Goal: Information Seeking & Learning: Learn about a topic

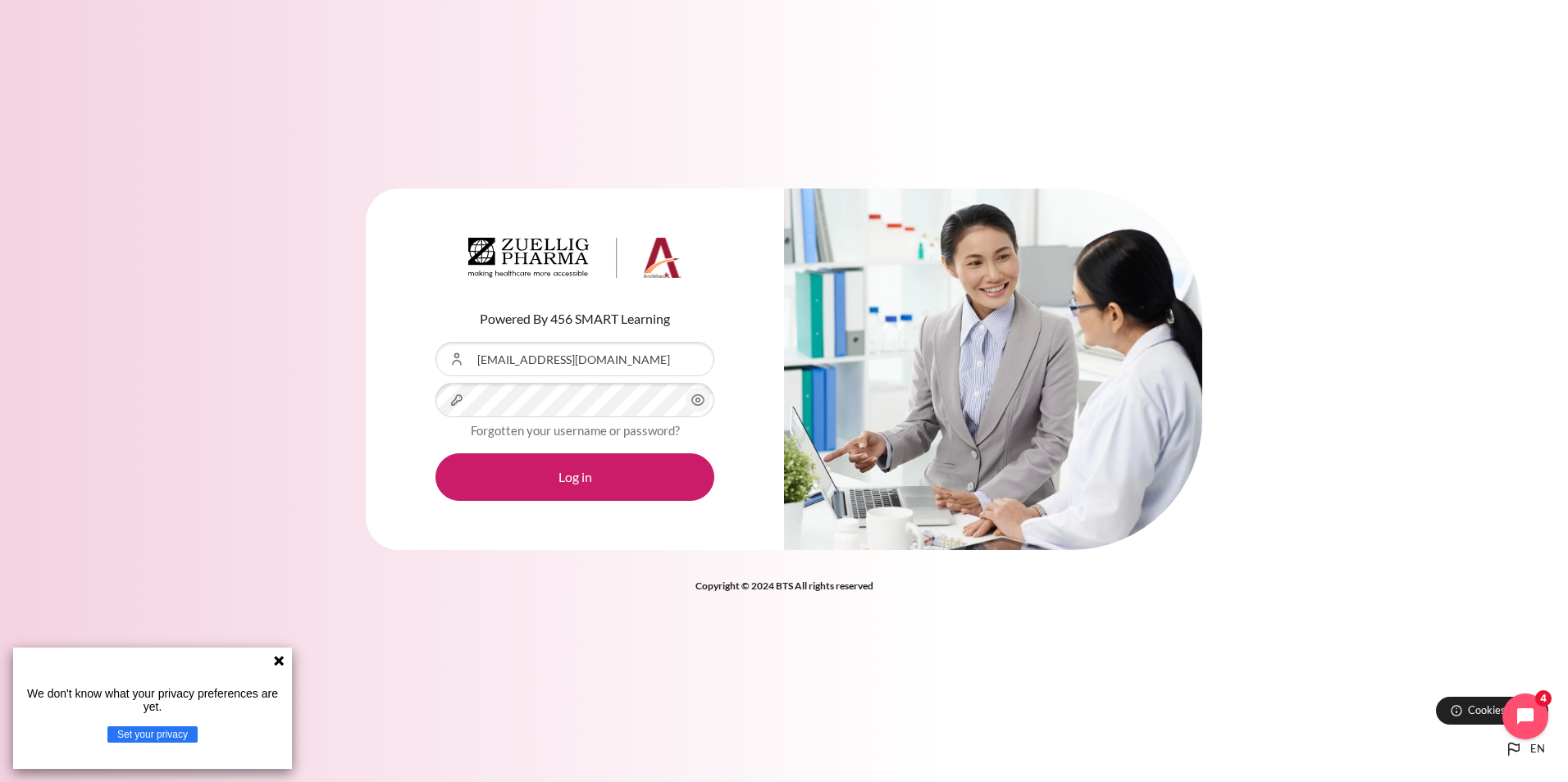
click at [702, 398] on icon "Content" at bounding box center [698, 400] width 13 height 11
click at [624, 470] on button "Log in" at bounding box center [574, 477] width 279 height 47
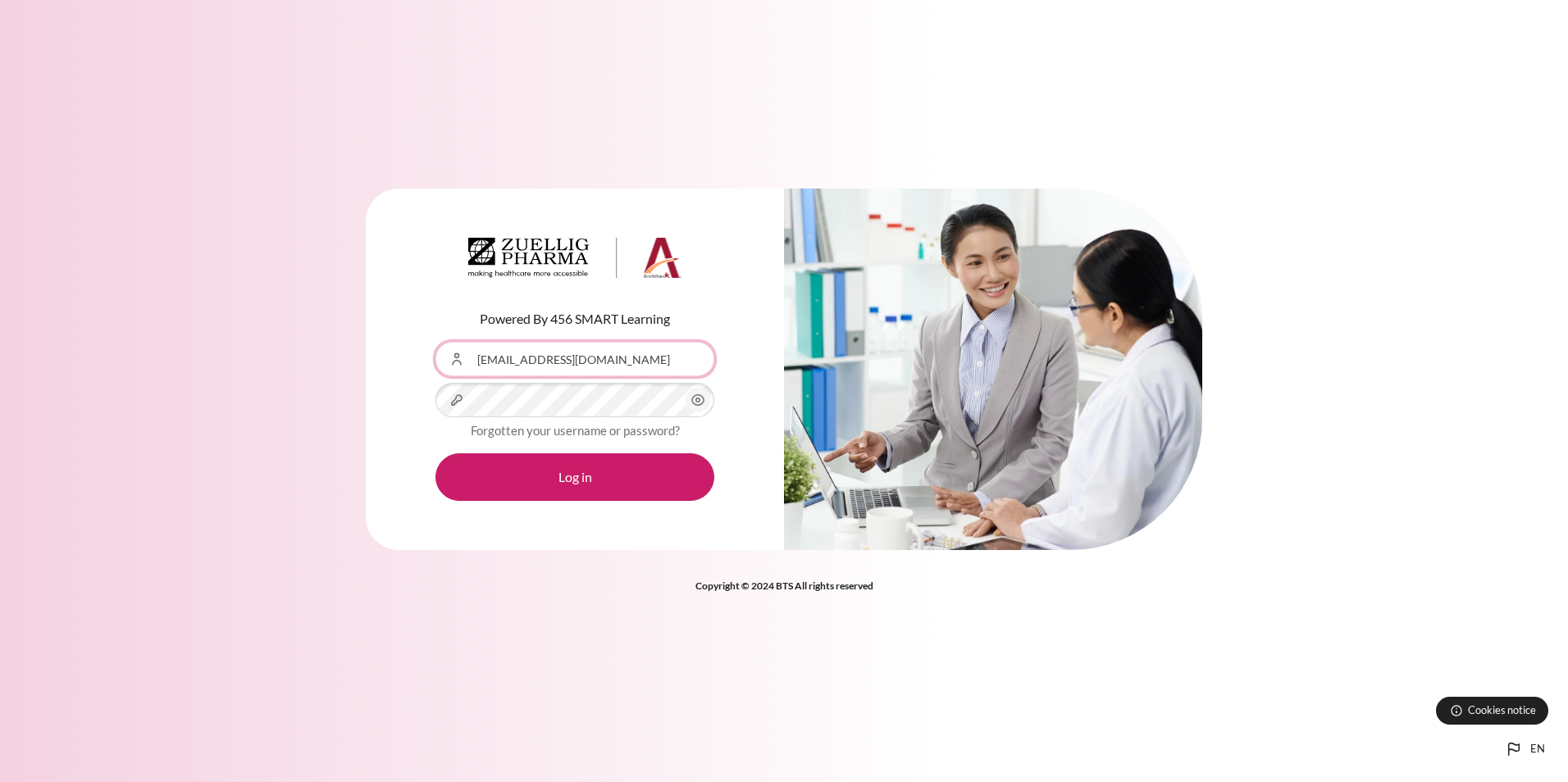
click at [664, 364] on input "[EMAIL_ADDRESS][DOMAIN_NAME]" at bounding box center [574, 359] width 279 height 34
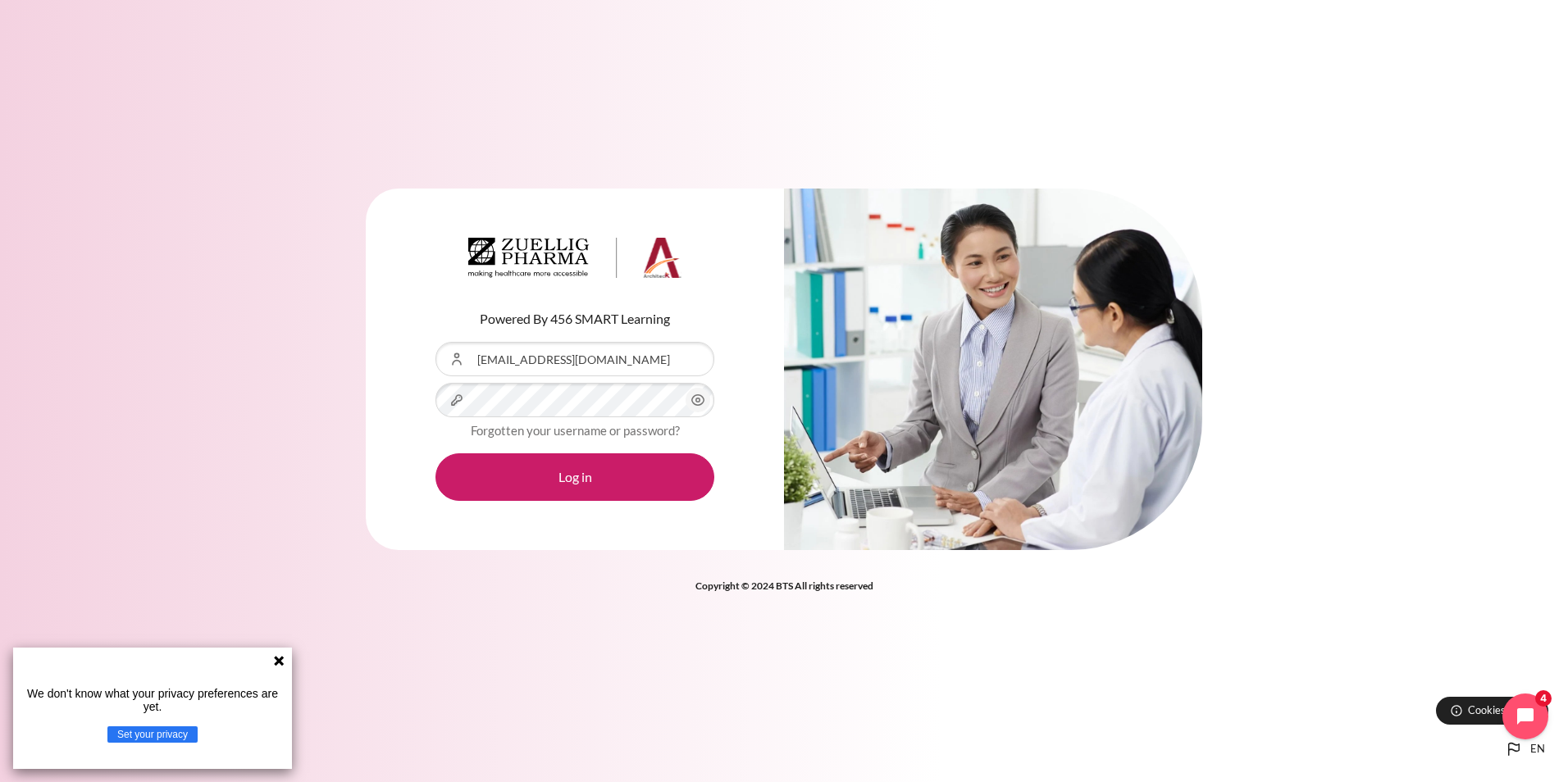
click at [1125, 256] on div "Content" at bounding box center [993, 370] width 418 height 363
click at [691, 401] on icon "Content" at bounding box center [698, 400] width 20 height 20
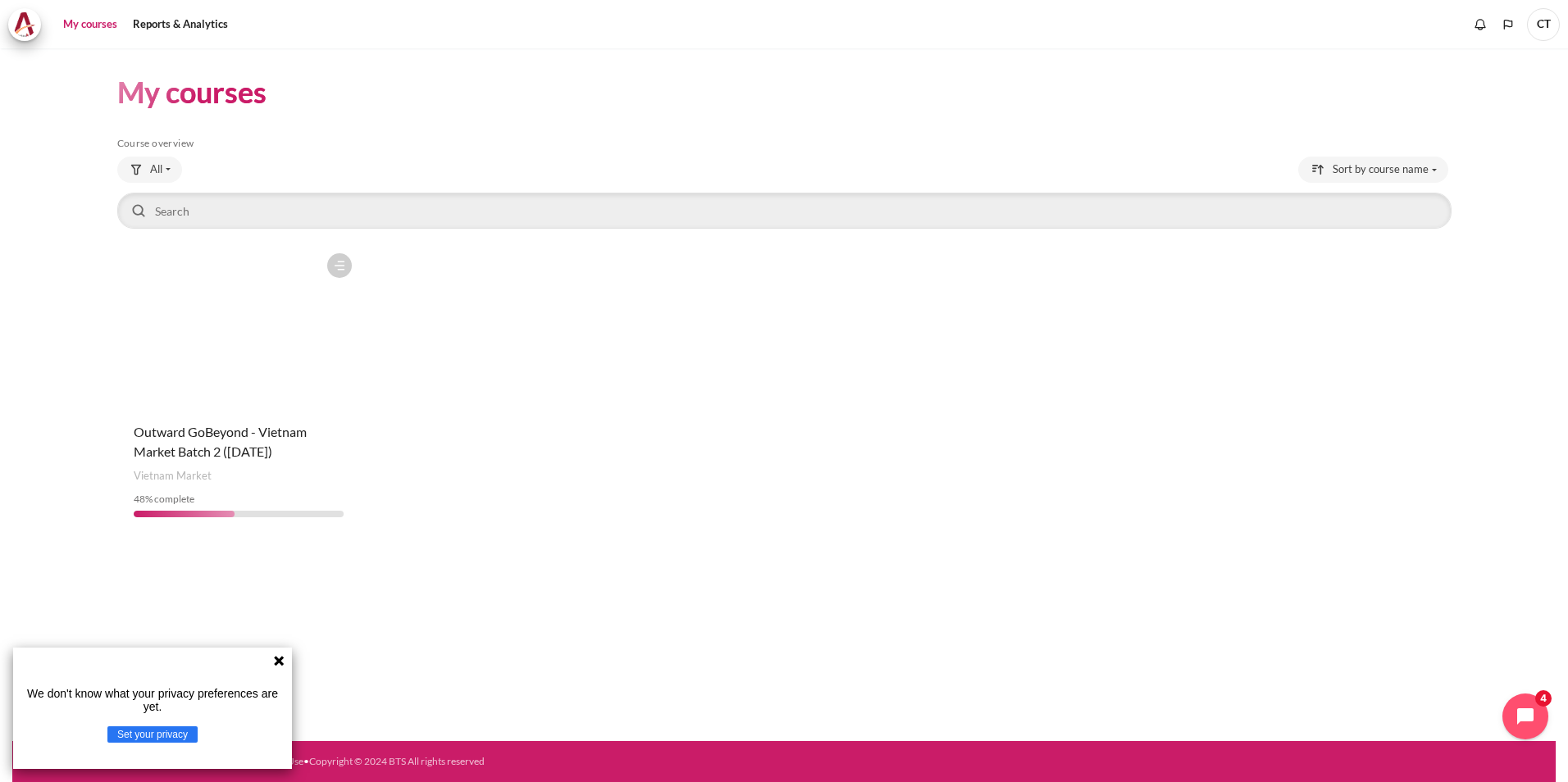
click at [274, 659] on icon at bounding box center [279, 660] width 13 height 13
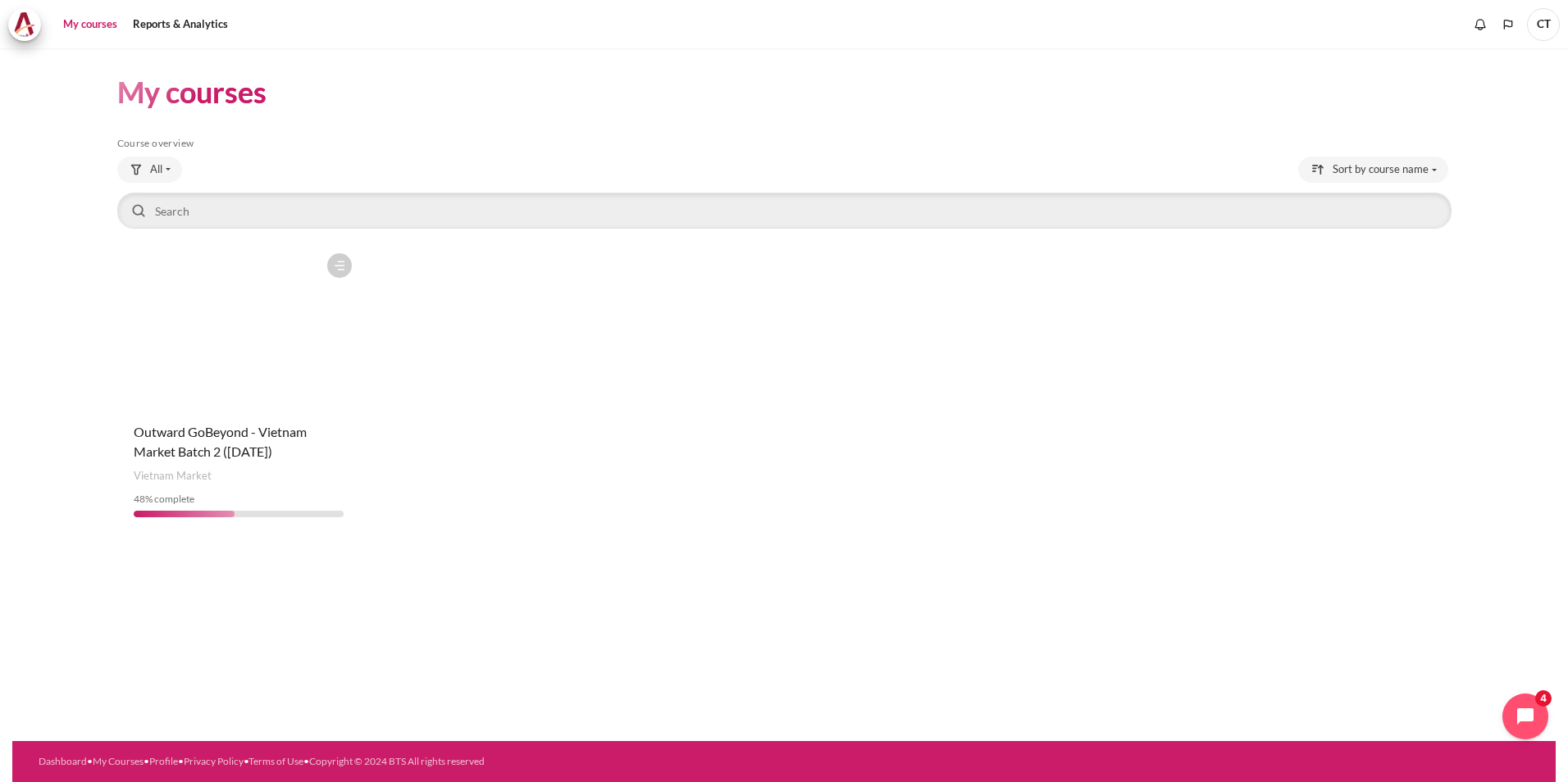
click at [260, 472] on div "Course category Vietnam Market" at bounding box center [238, 477] width 211 height 16
click at [246, 445] on span "Outward GoBeyond - Vietnam Market Batch 2 ([DATE])" at bounding box center [220, 441] width 173 height 35
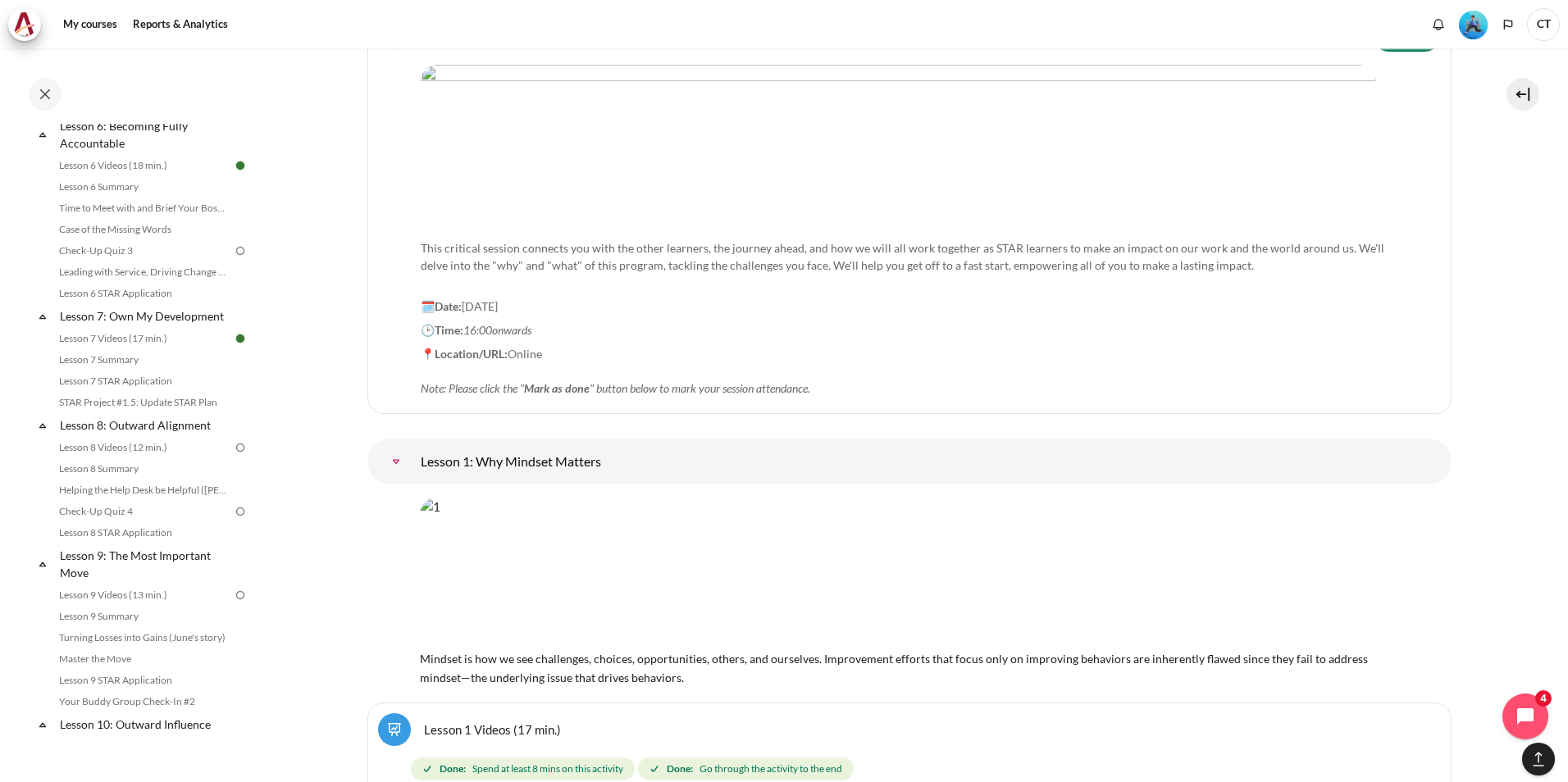
scroll to position [820, 0]
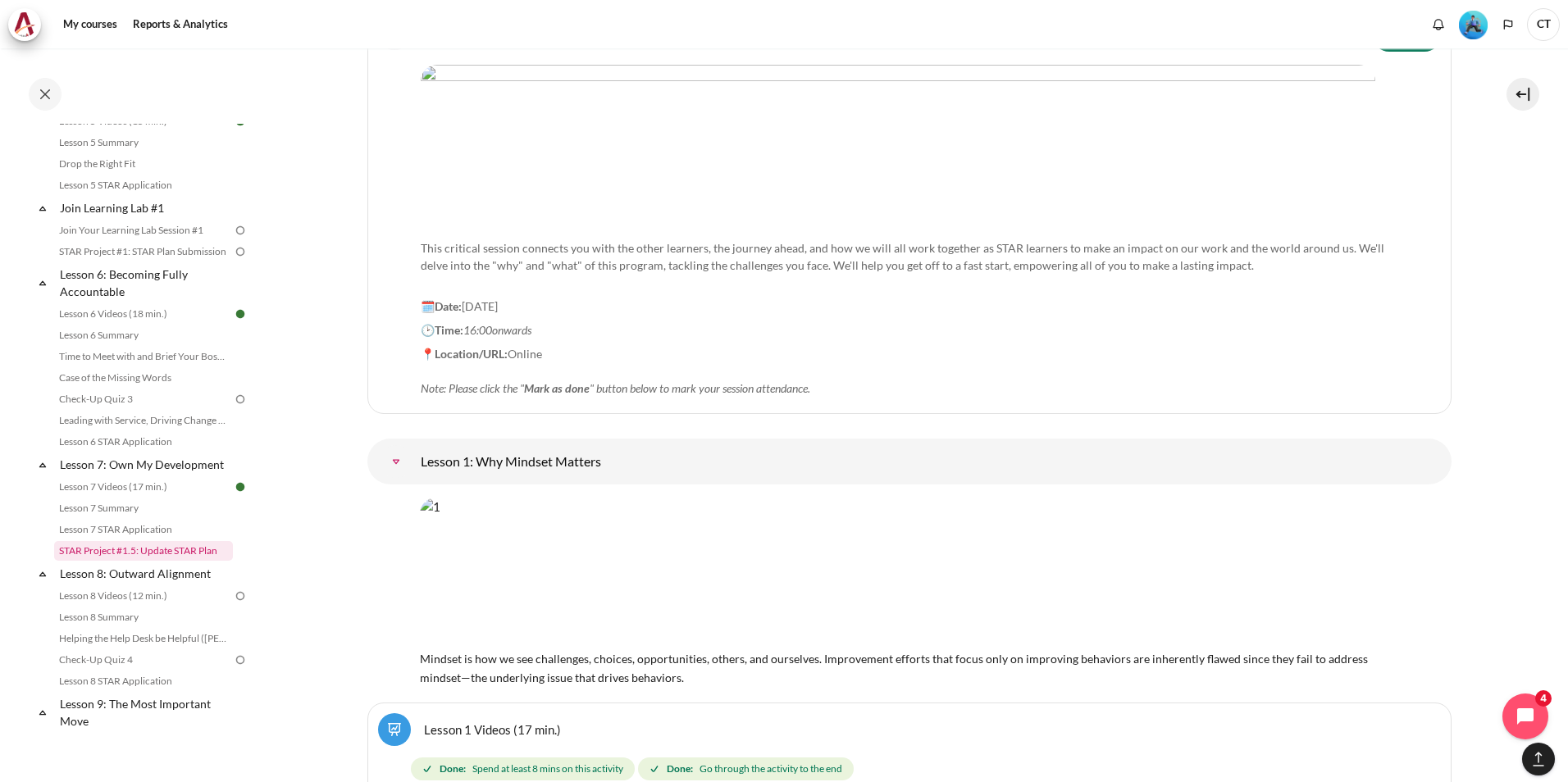
click at [154, 561] on link "STAR Project #1.5: Update STAR Plan" at bounding box center [143, 551] width 179 height 20
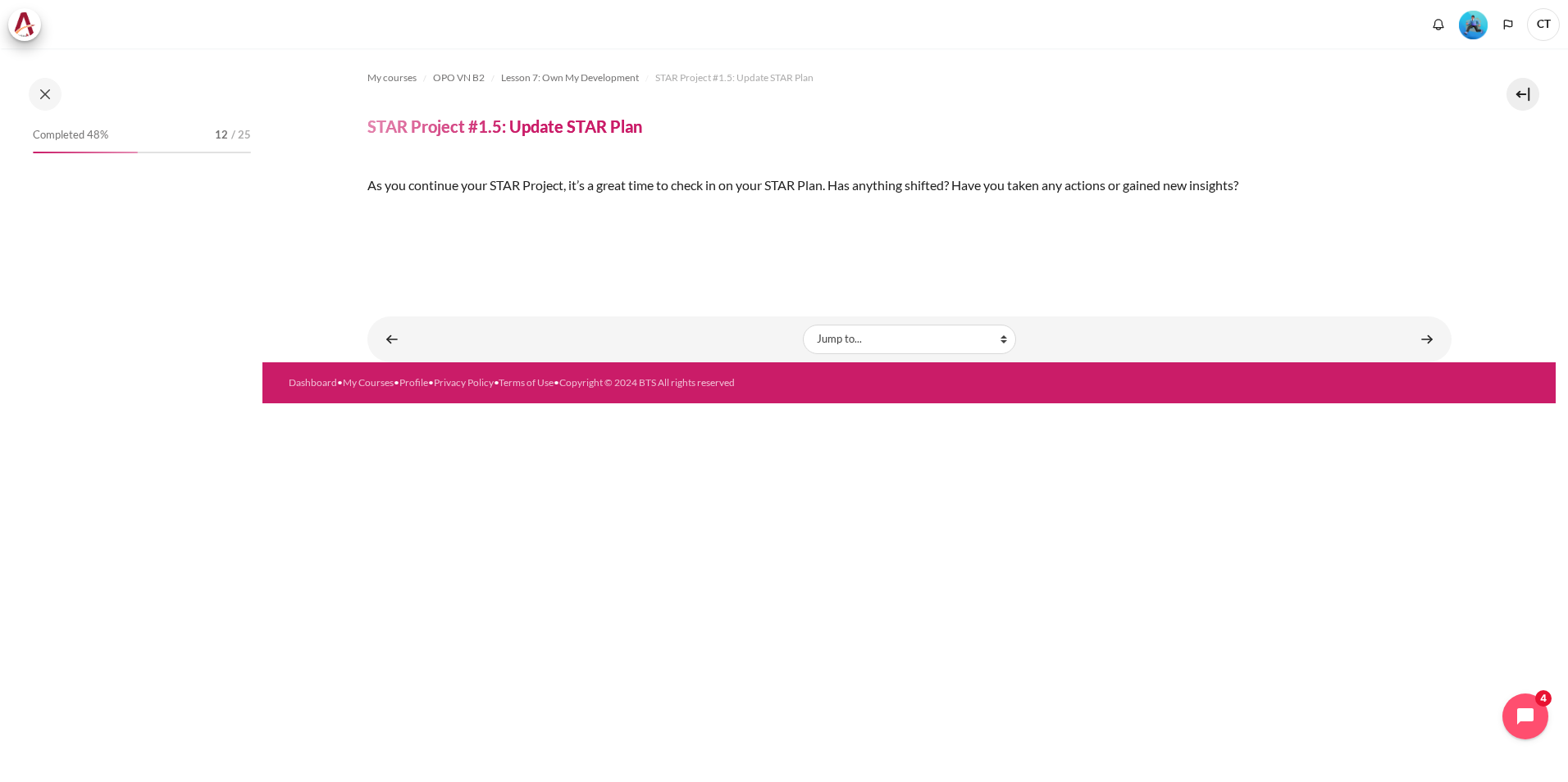
scroll to position [958, 0]
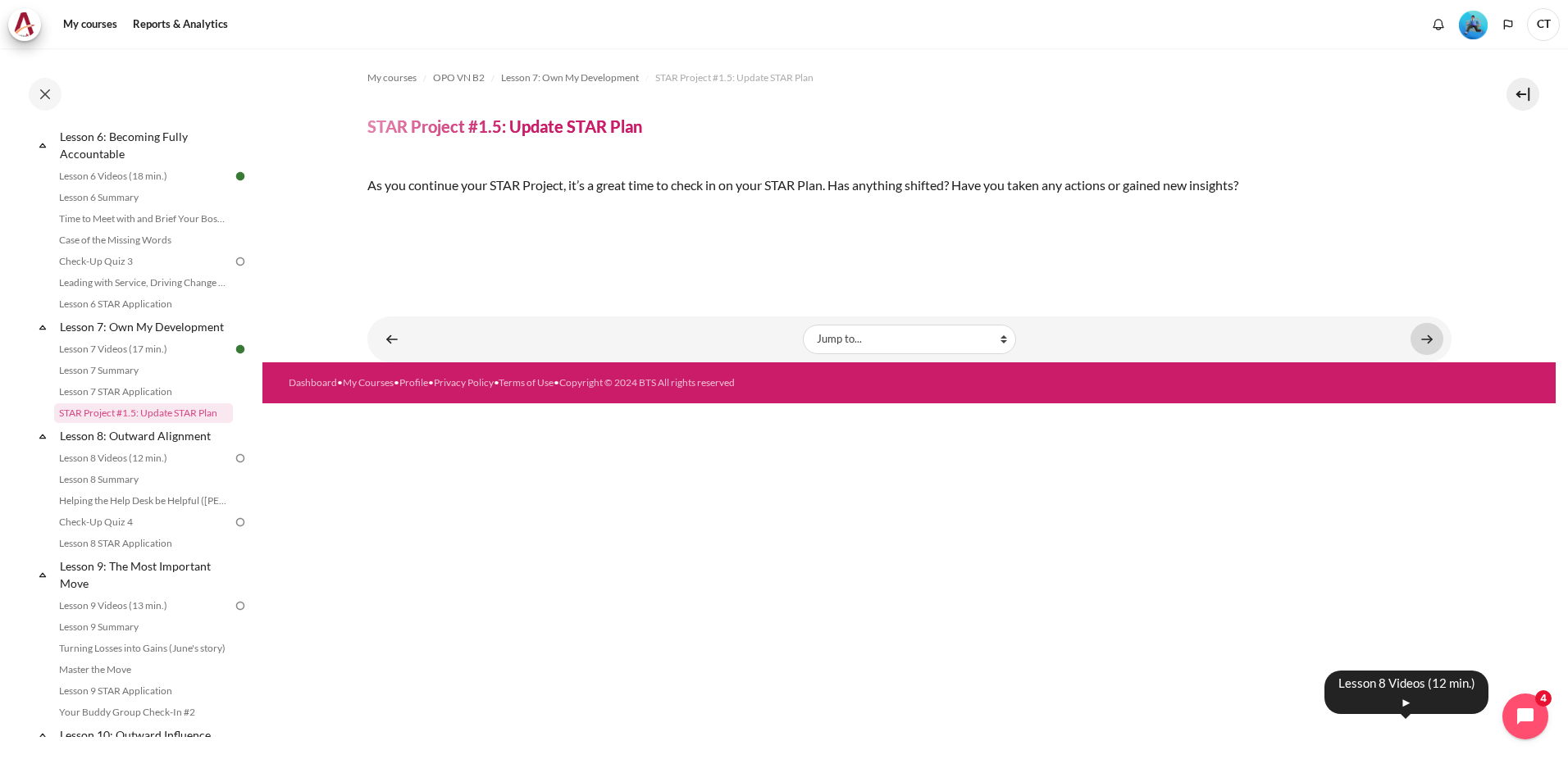
click at [1428, 355] on link "Content" at bounding box center [1426, 339] width 33 height 32
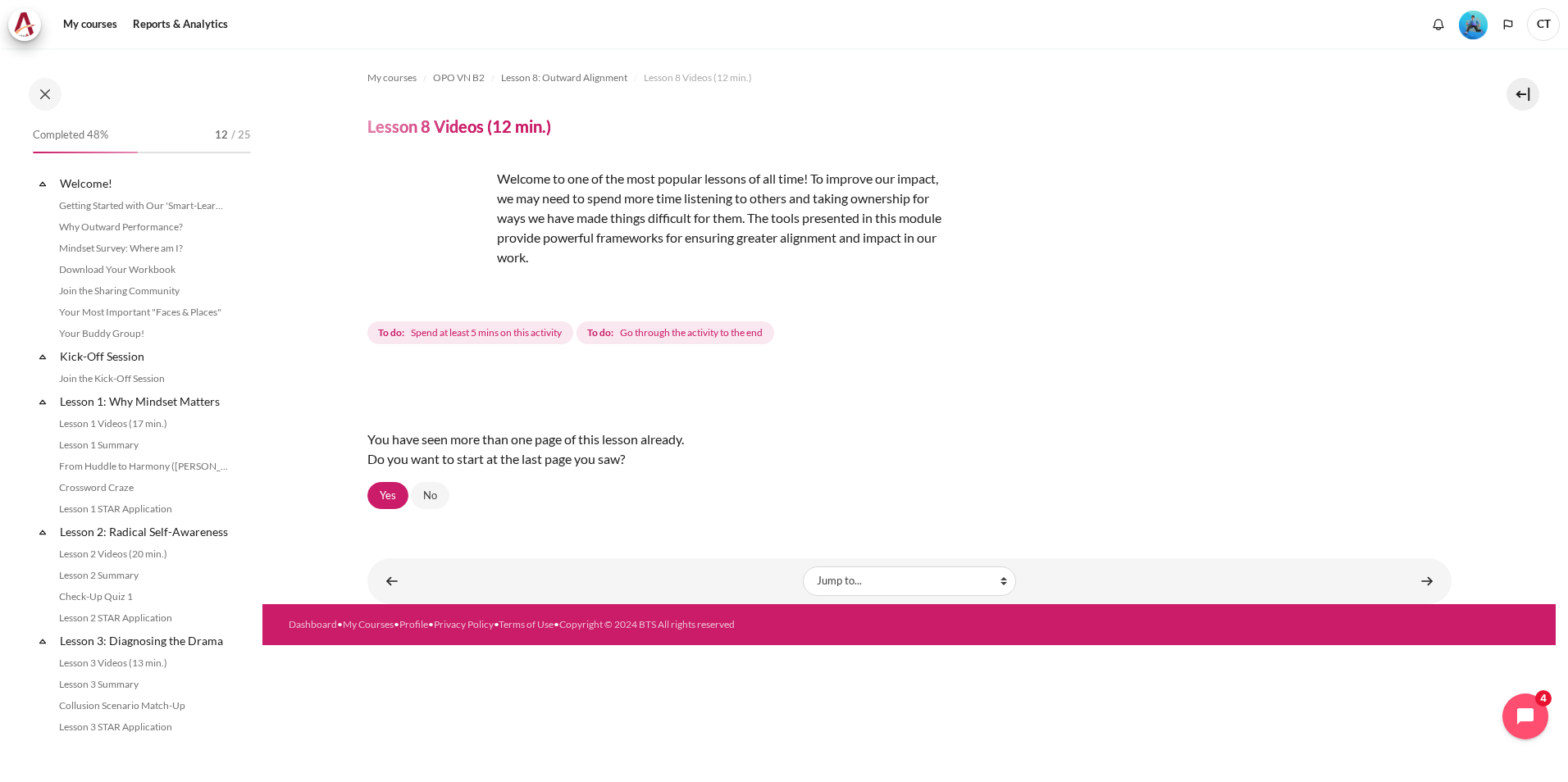
scroll to position [1002, 0]
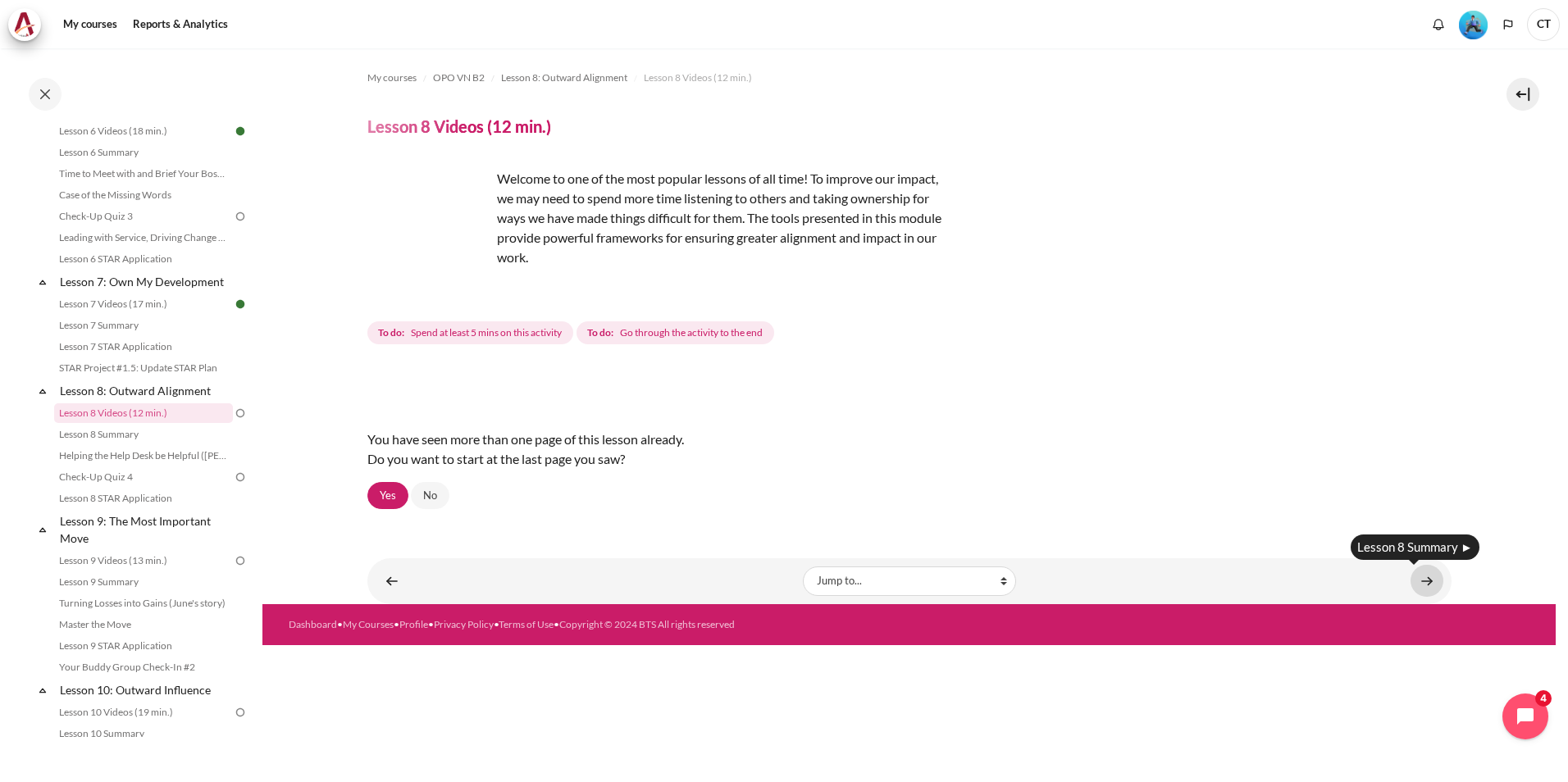
click at [1431, 588] on link "Content" at bounding box center [1426, 581] width 33 height 32
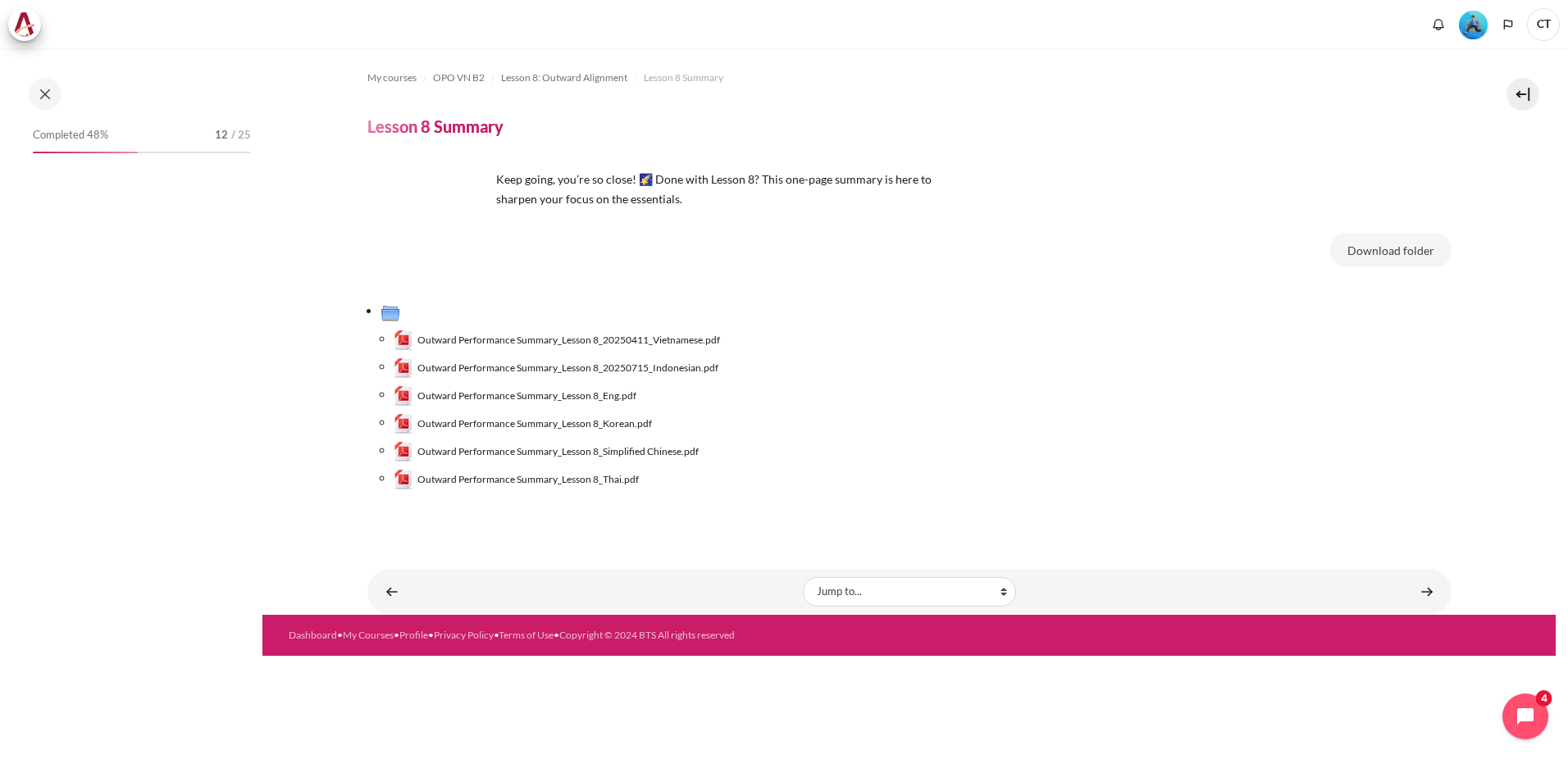
scroll to position [1024, 0]
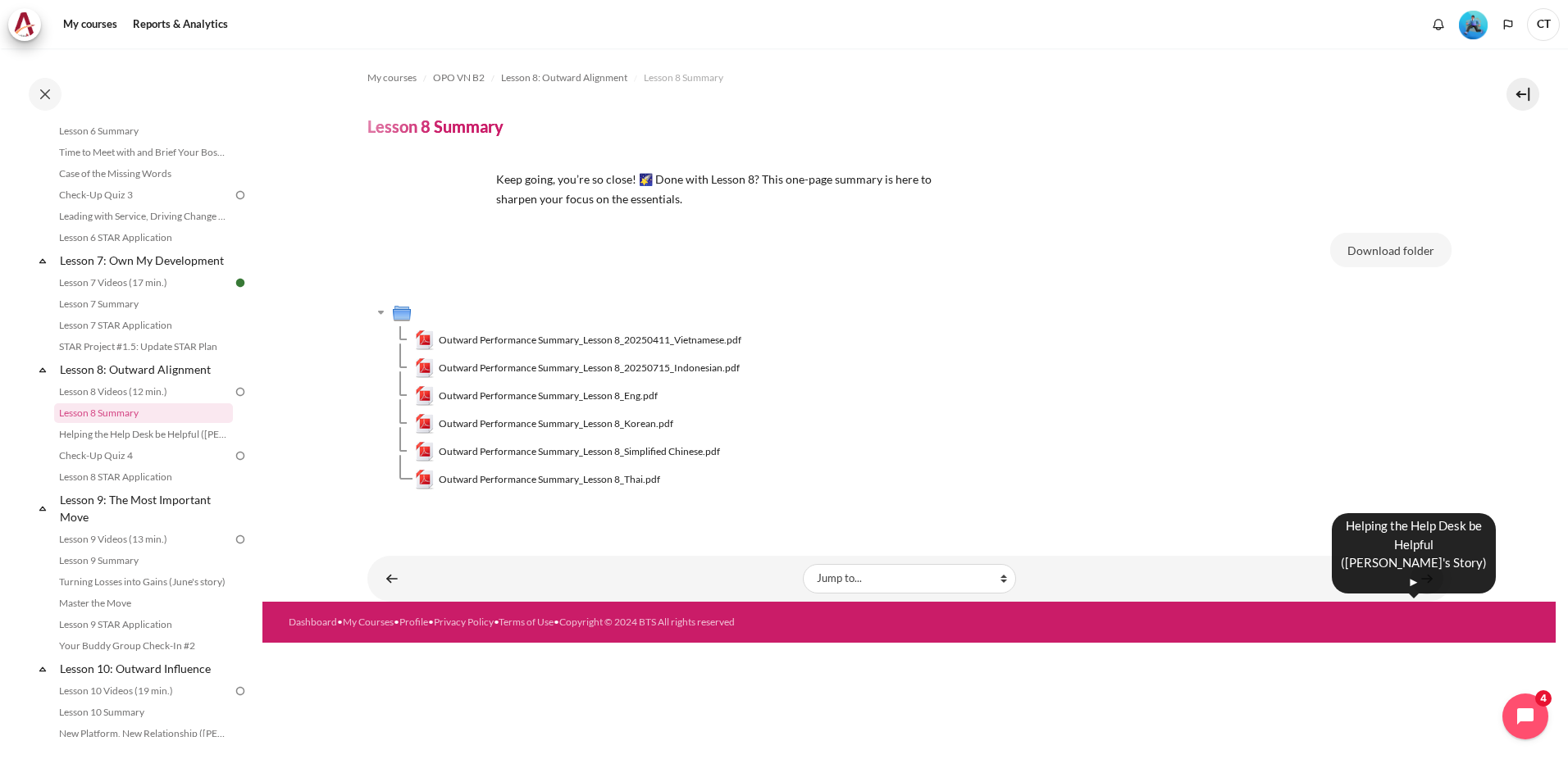
click at [1417, 583] on link "Content" at bounding box center [1426, 579] width 33 height 32
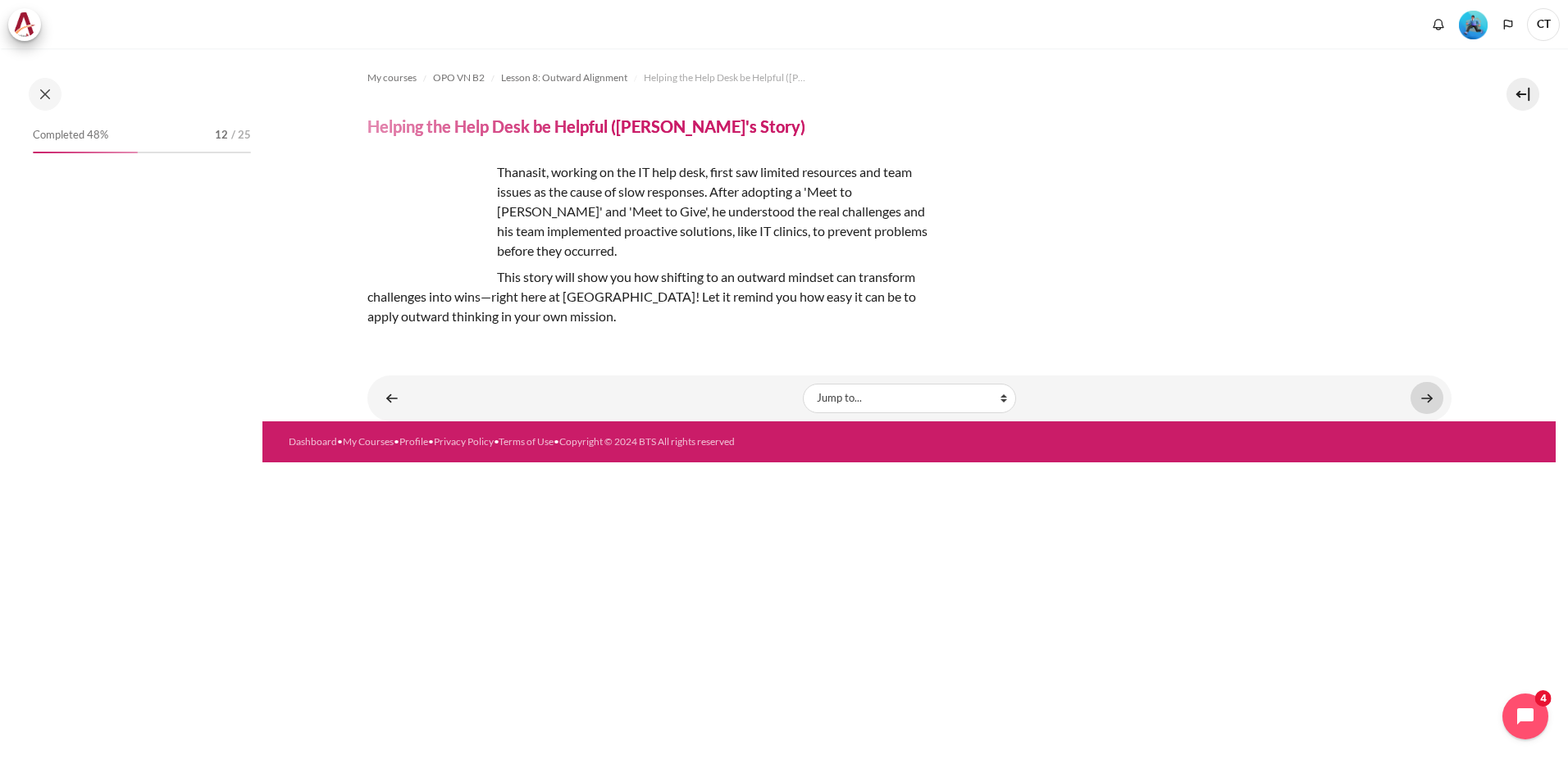
click at [1416, 382] on link "Content" at bounding box center [1426, 398] width 33 height 32
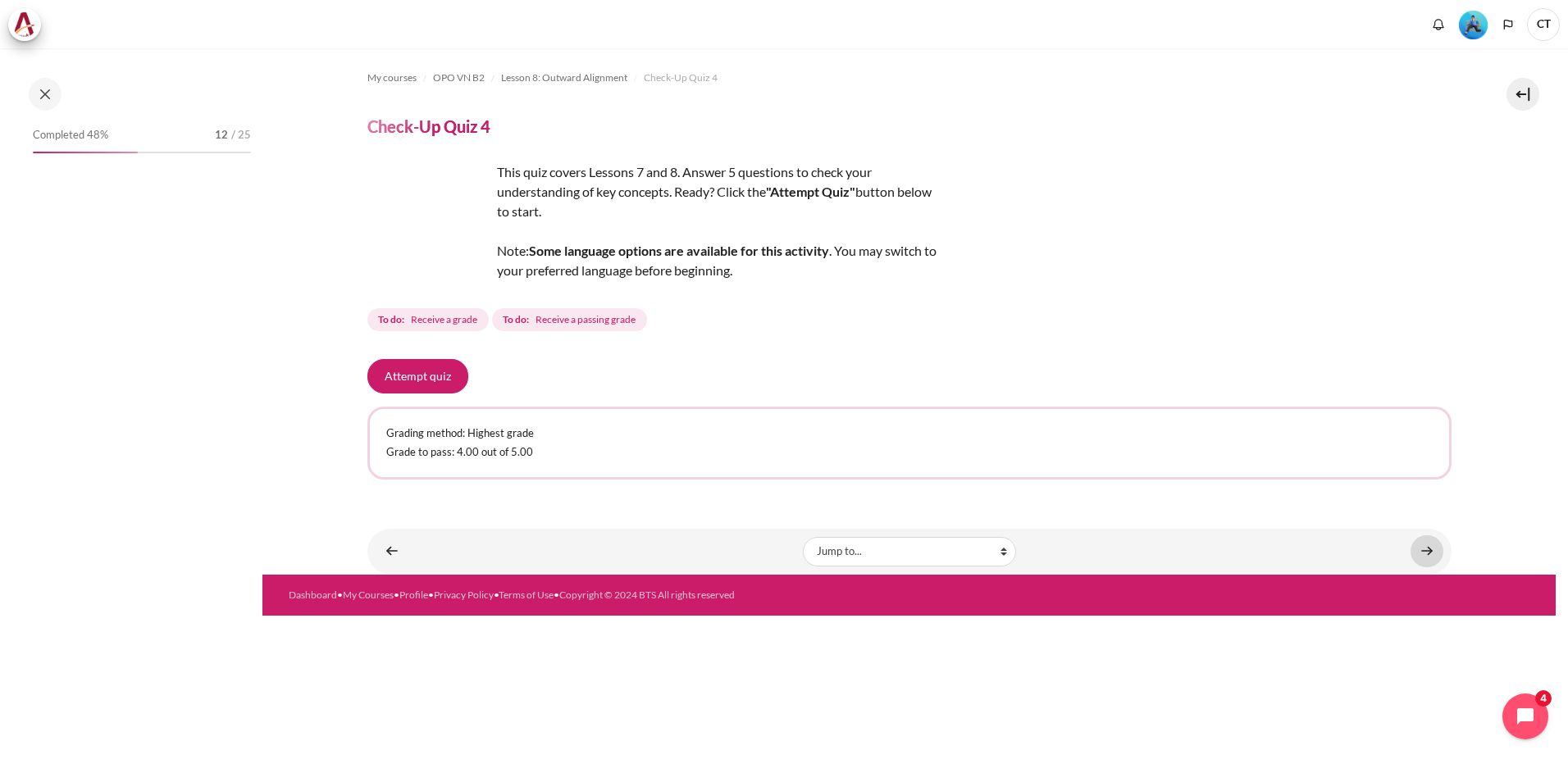
click at [1436, 558] on link "Content" at bounding box center [1426, 552] width 33 height 32
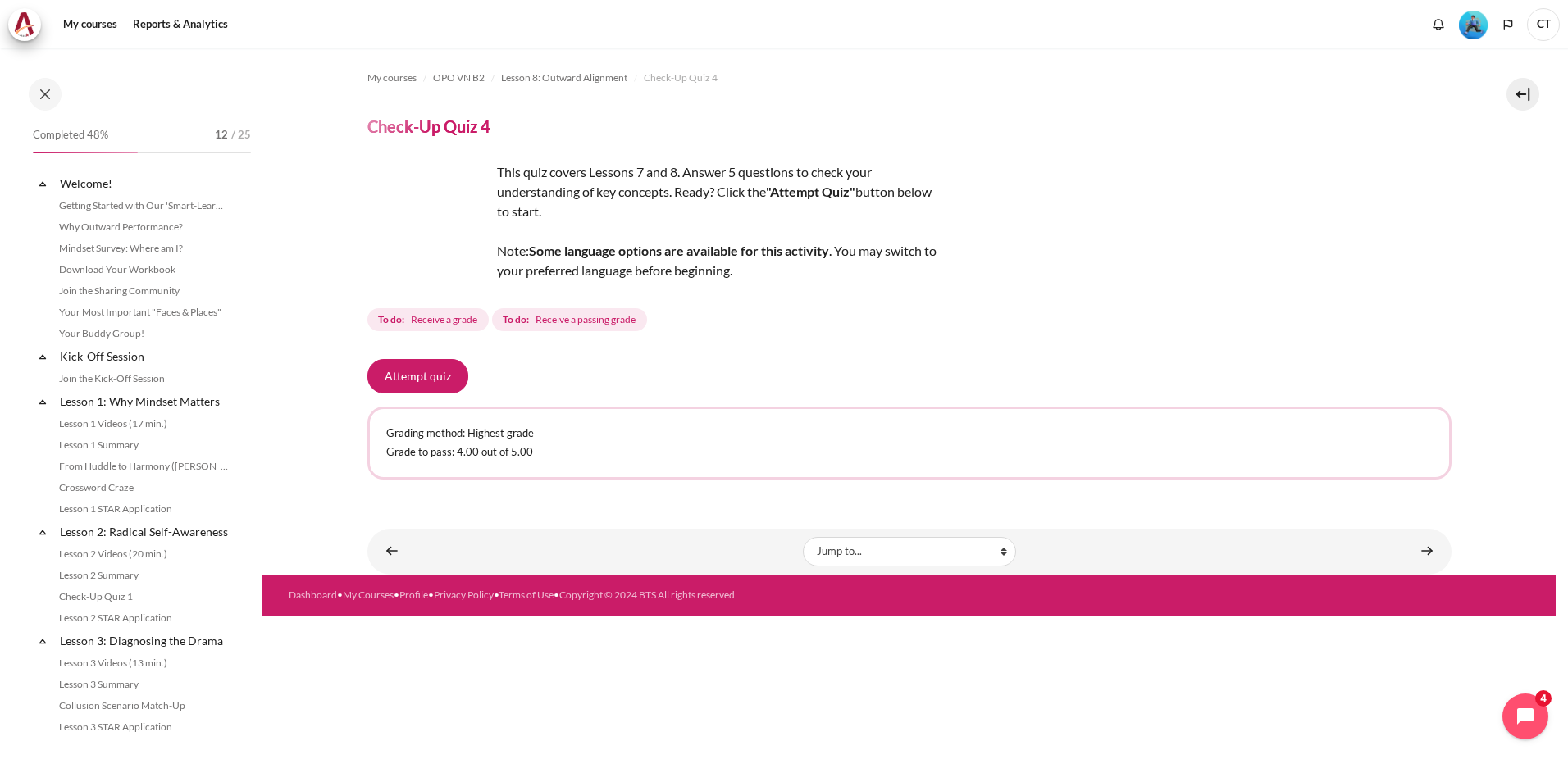
scroll to position [1067, 0]
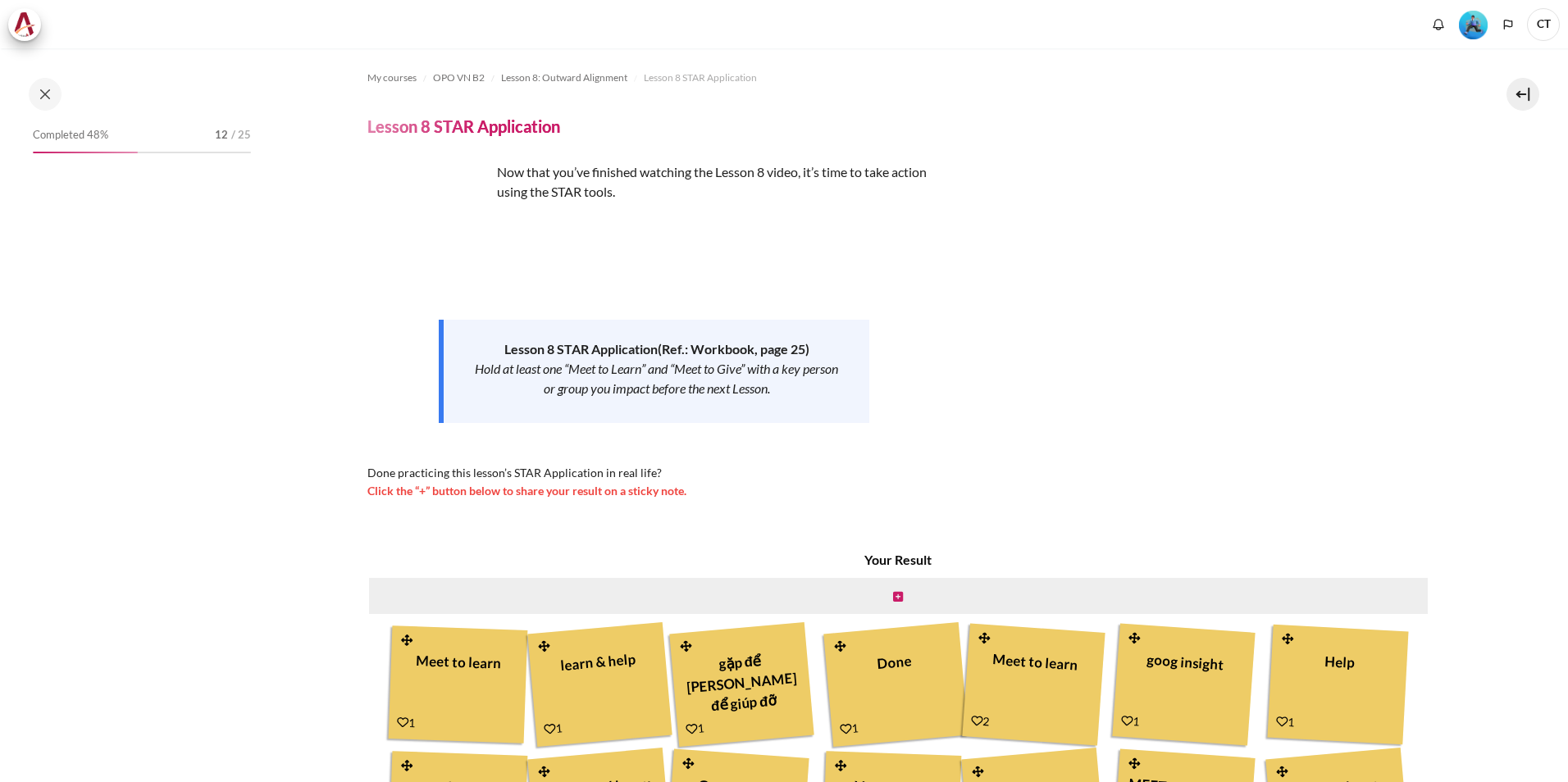
scroll to position [344, 0]
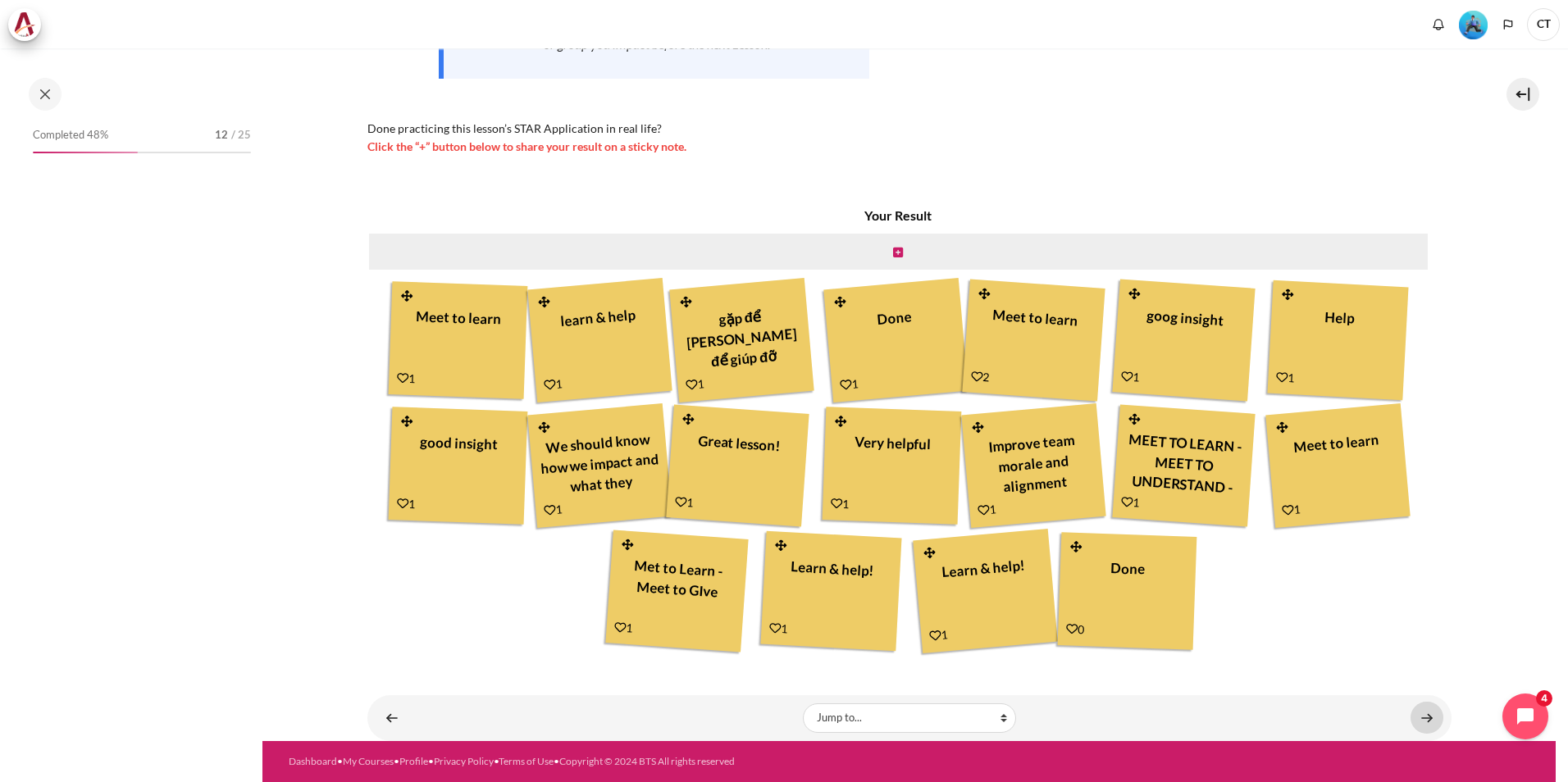
click at [1413, 709] on link "Content" at bounding box center [1426, 718] width 33 height 32
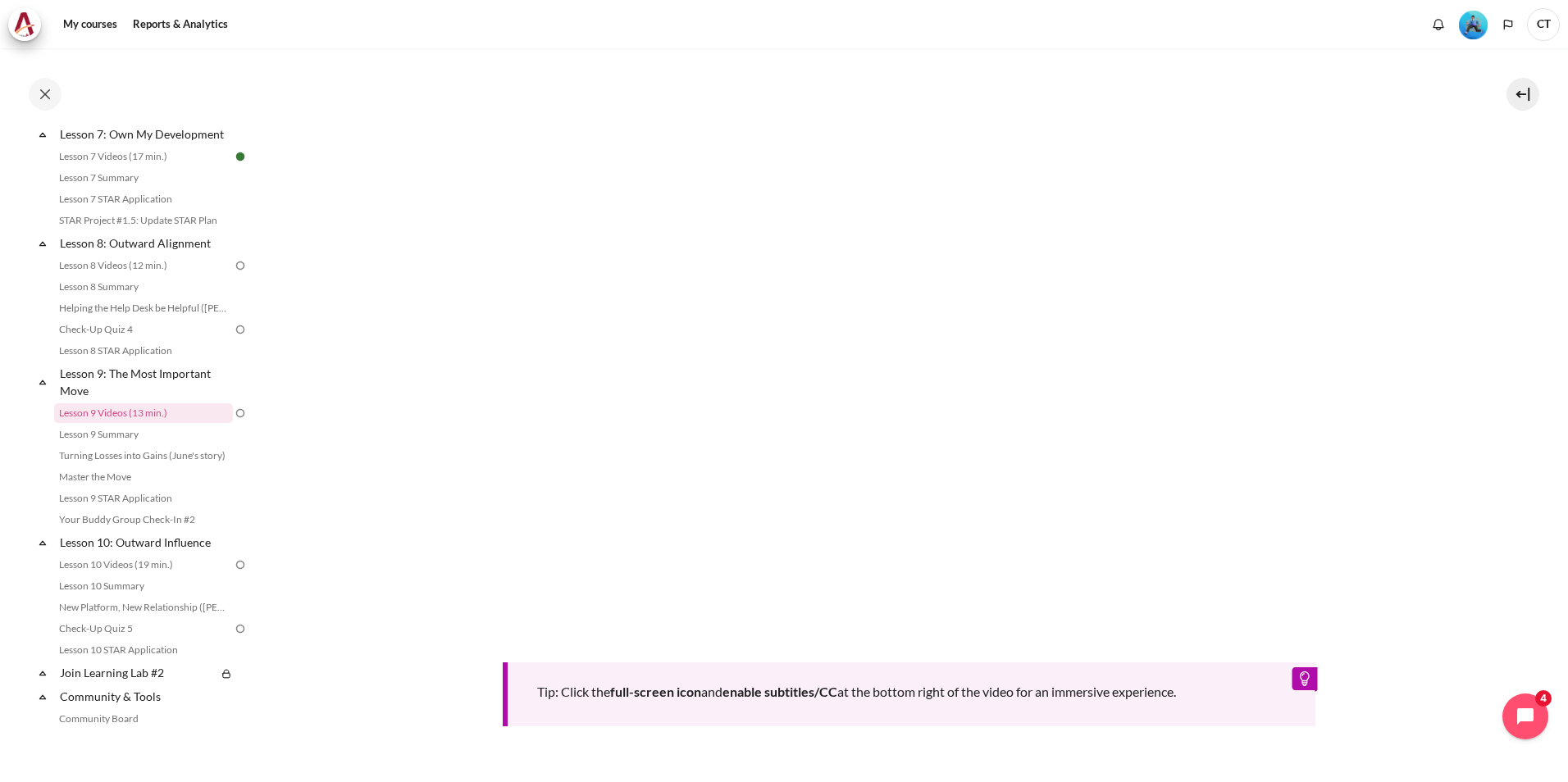
scroll to position [688, 0]
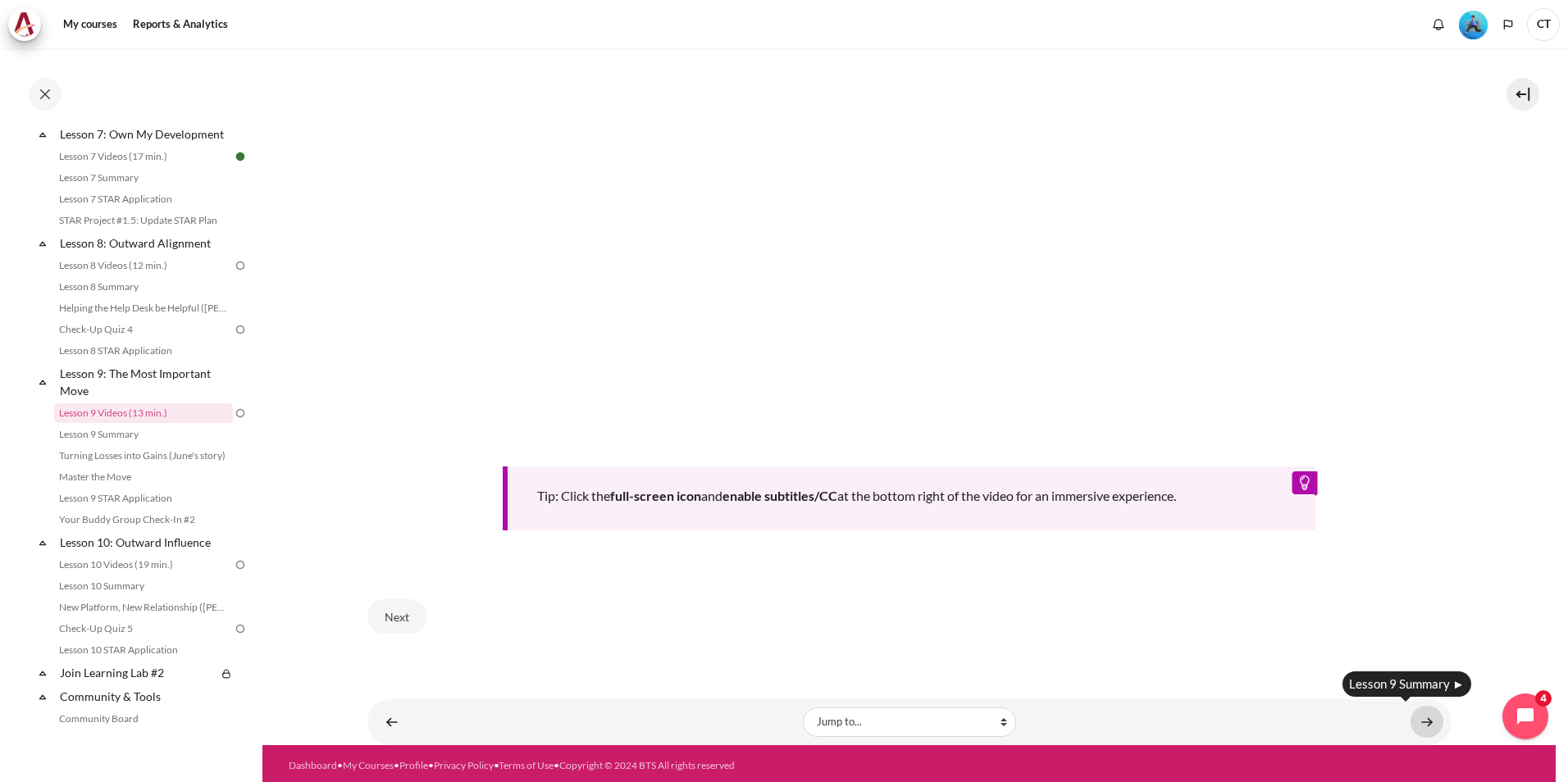
click at [1426, 717] on link "Content" at bounding box center [1426, 722] width 33 height 32
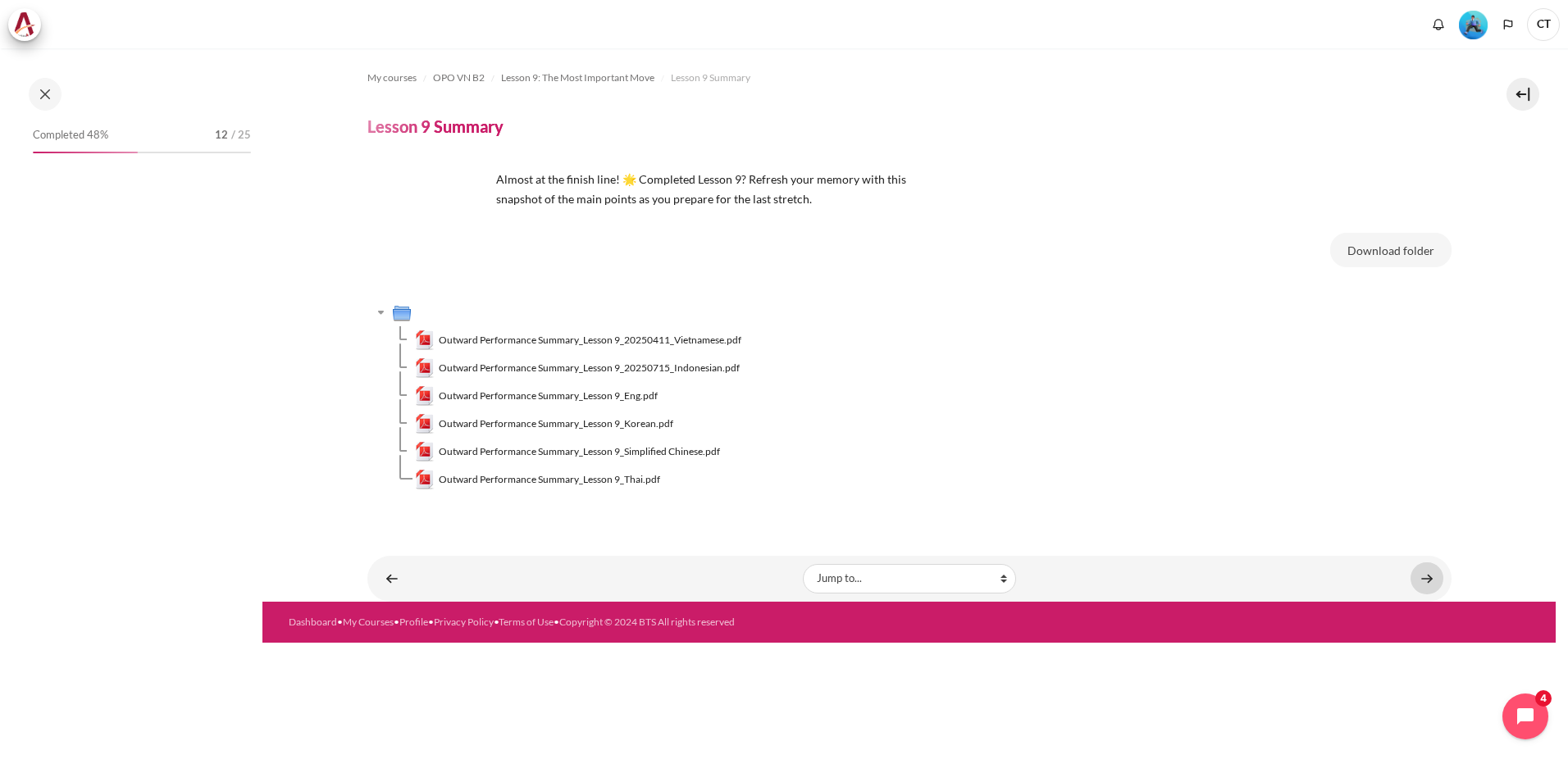
scroll to position [1172, 0]
click at [1423, 586] on link "Content" at bounding box center [1426, 579] width 33 height 32
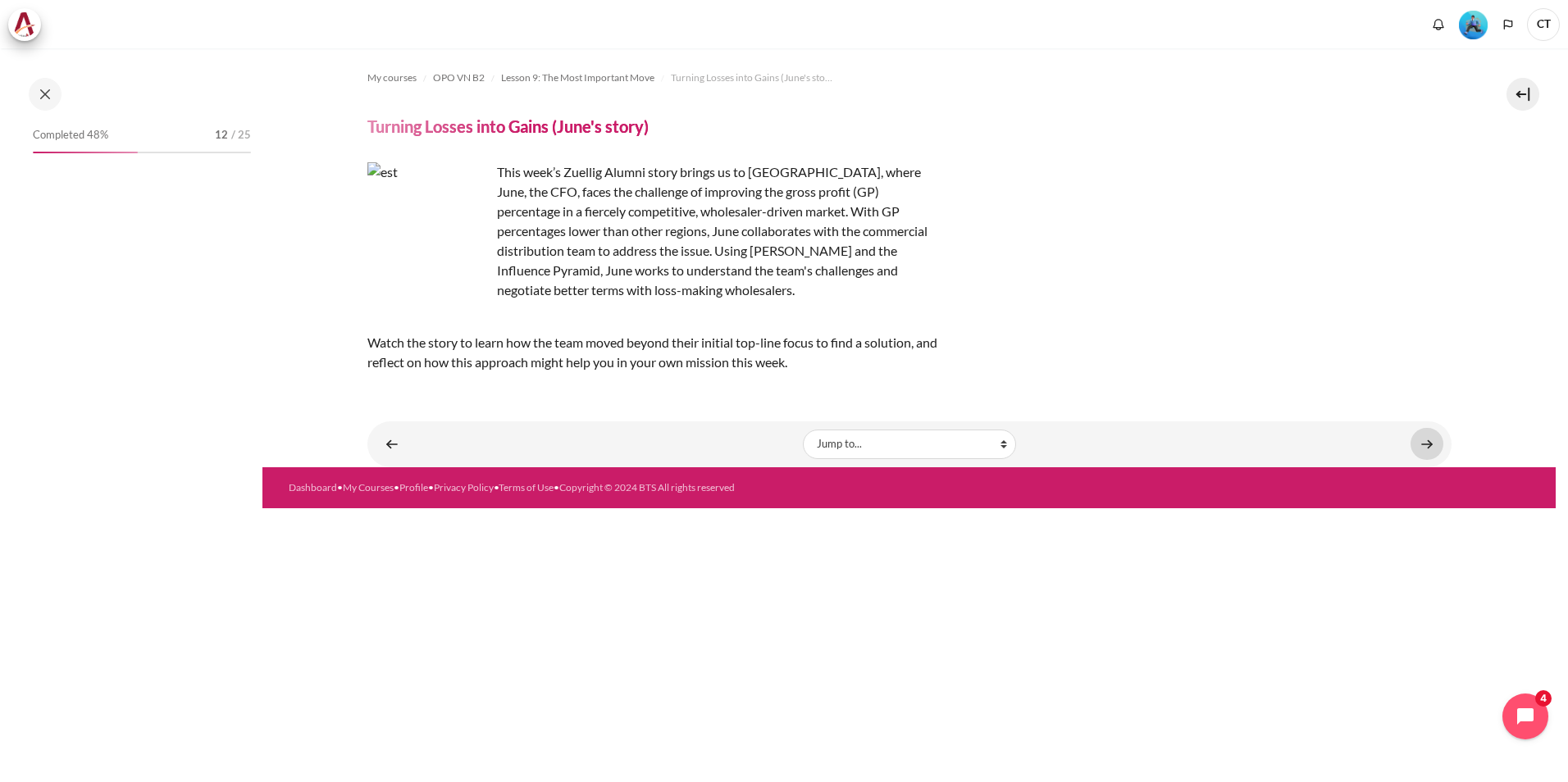
click at [1427, 450] on link "Content" at bounding box center [1426, 444] width 33 height 32
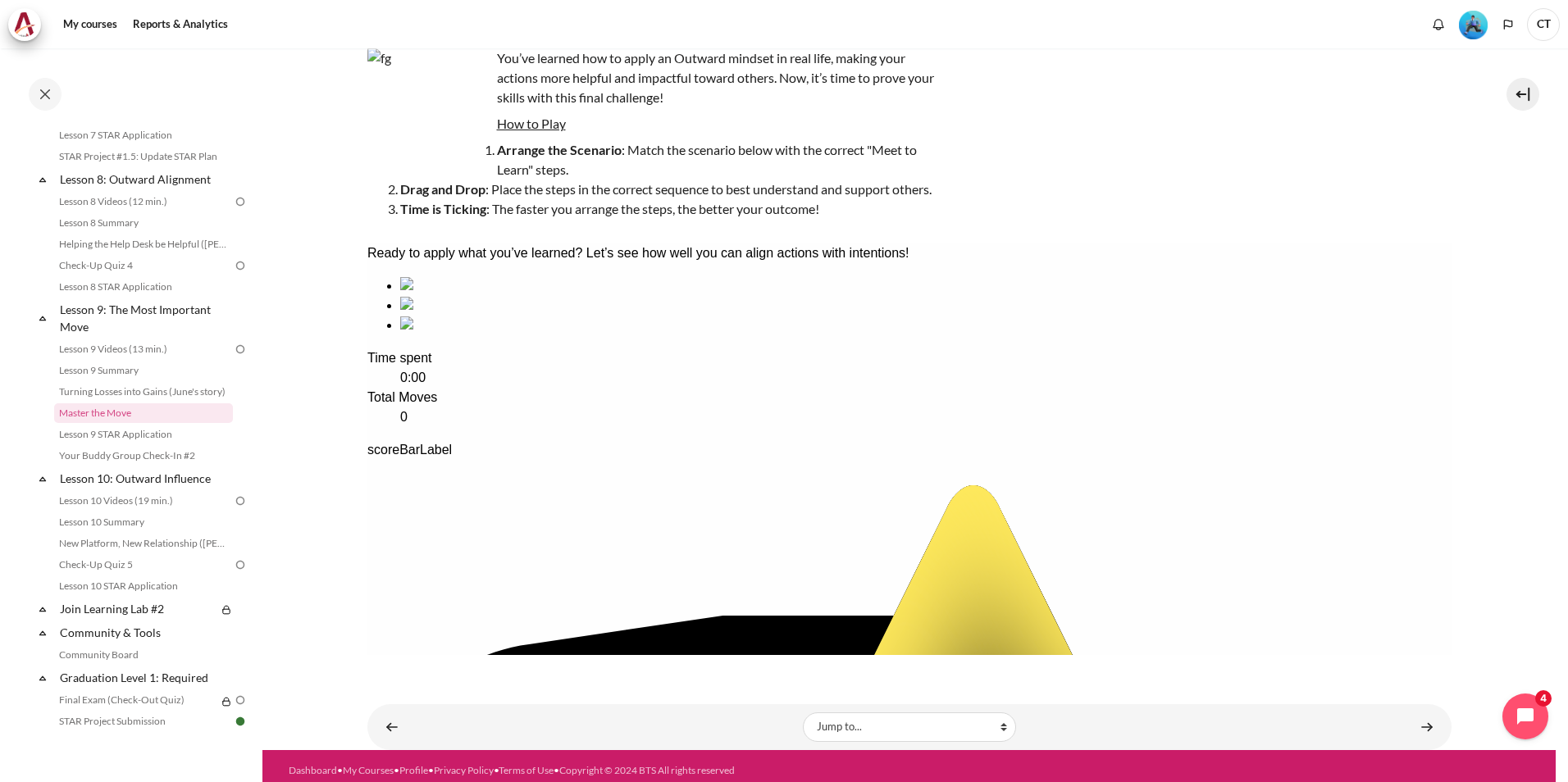
scroll to position [130, 0]
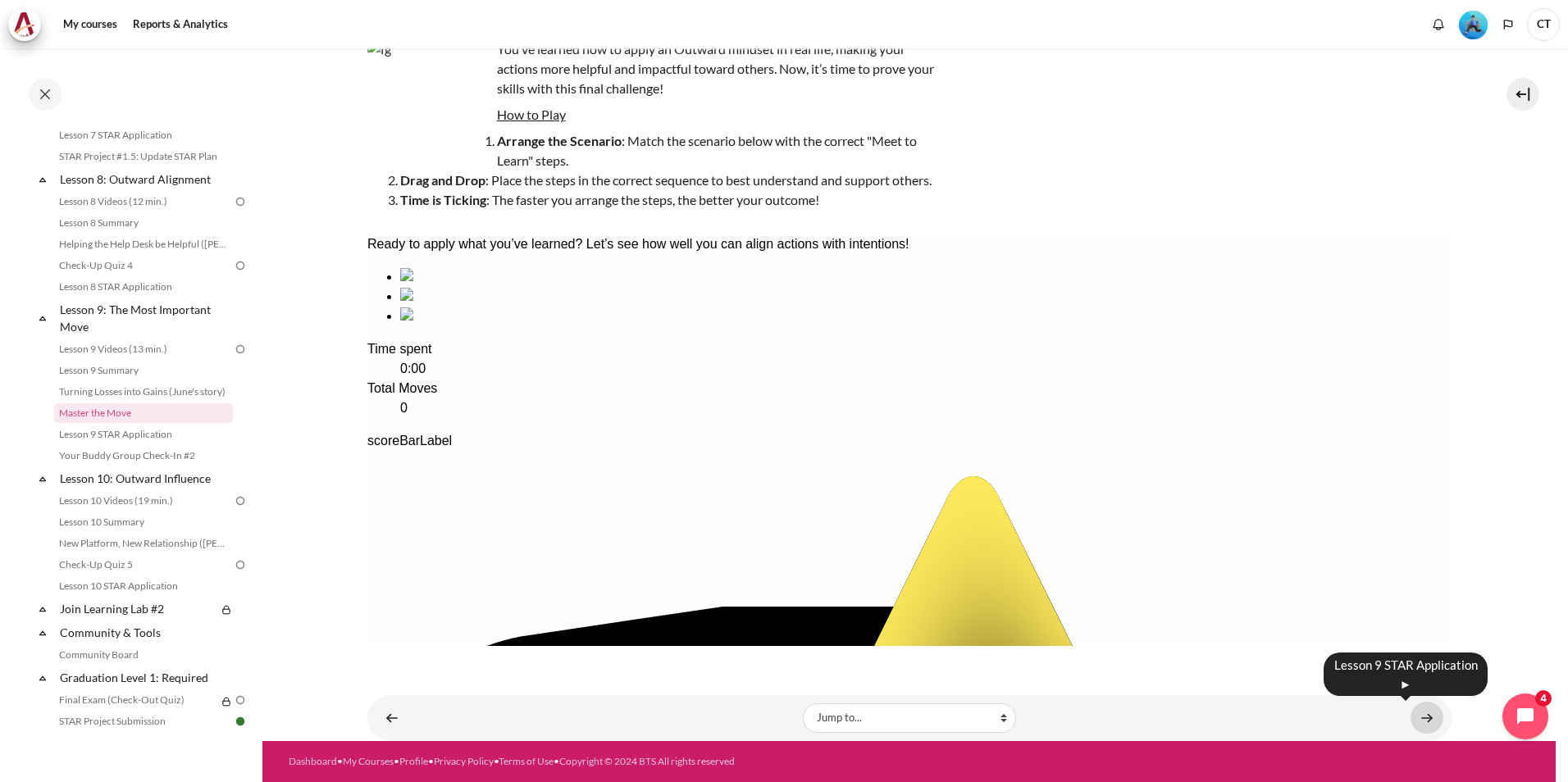
click at [1425, 720] on link "Content" at bounding box center [1426, 718] width 33 height 32
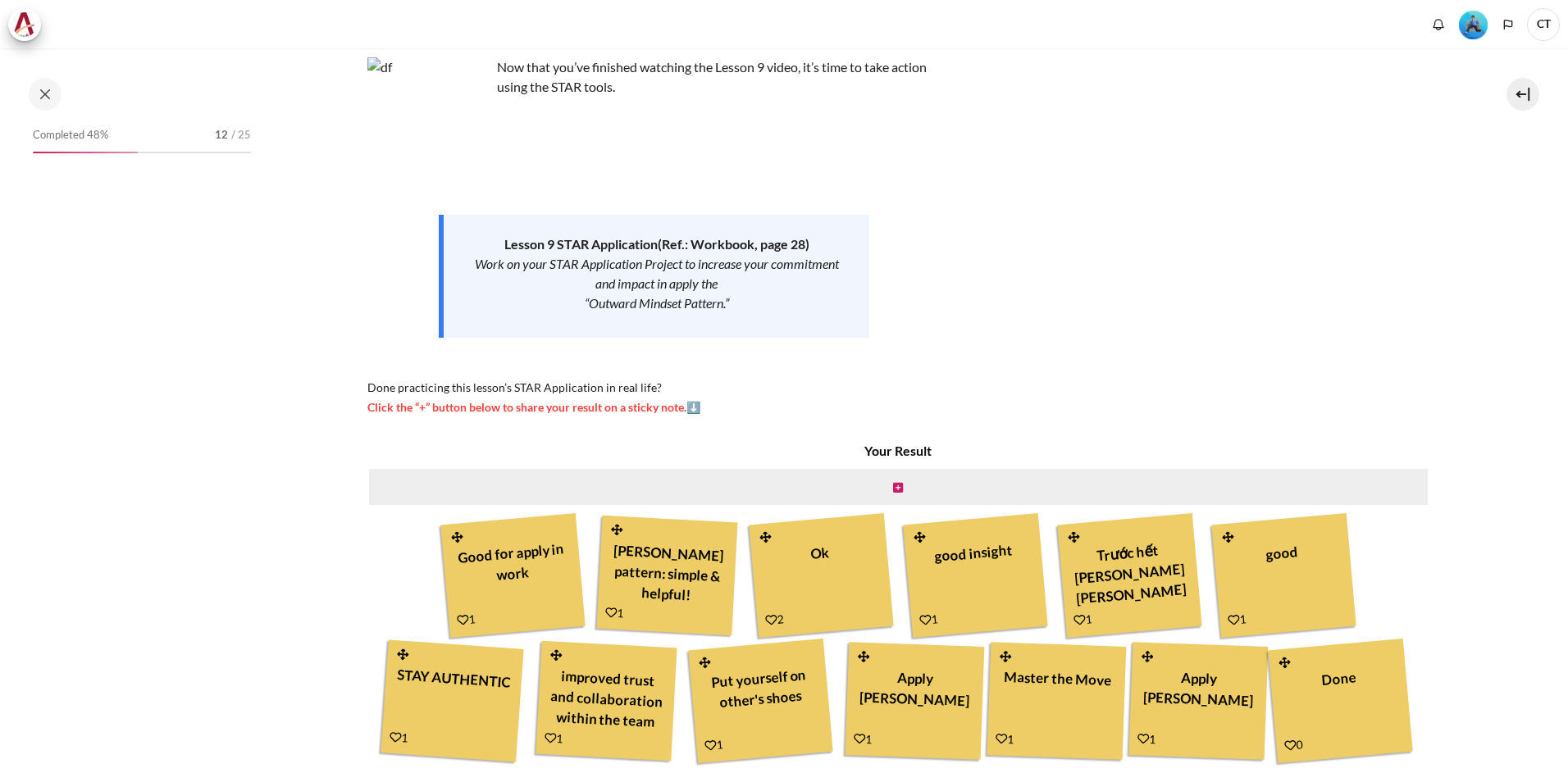
scroll to position [215, 0]
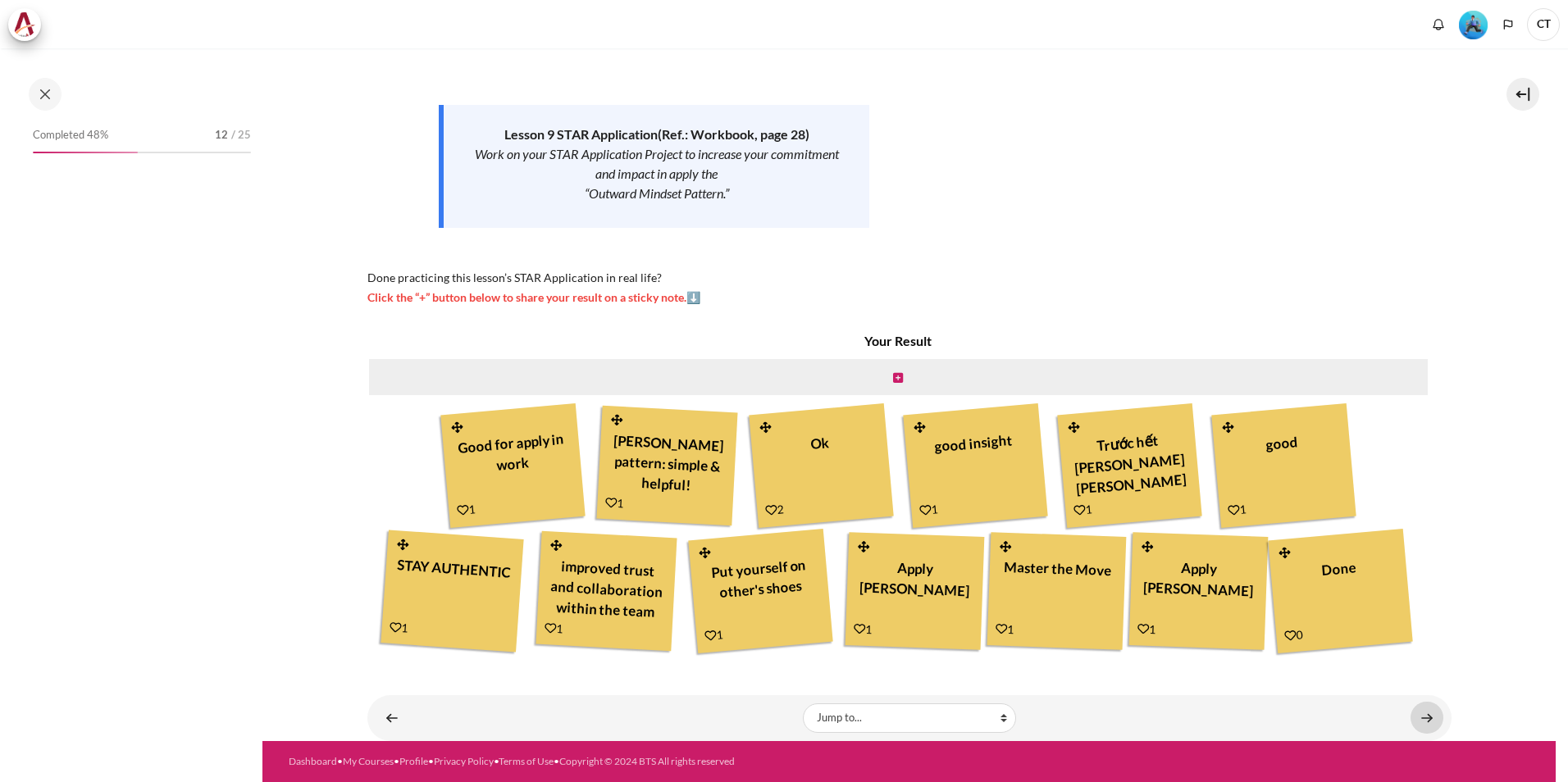
click at [1417, 722] on link "Content" at bounding box center [1426, 718] width 33 height 32
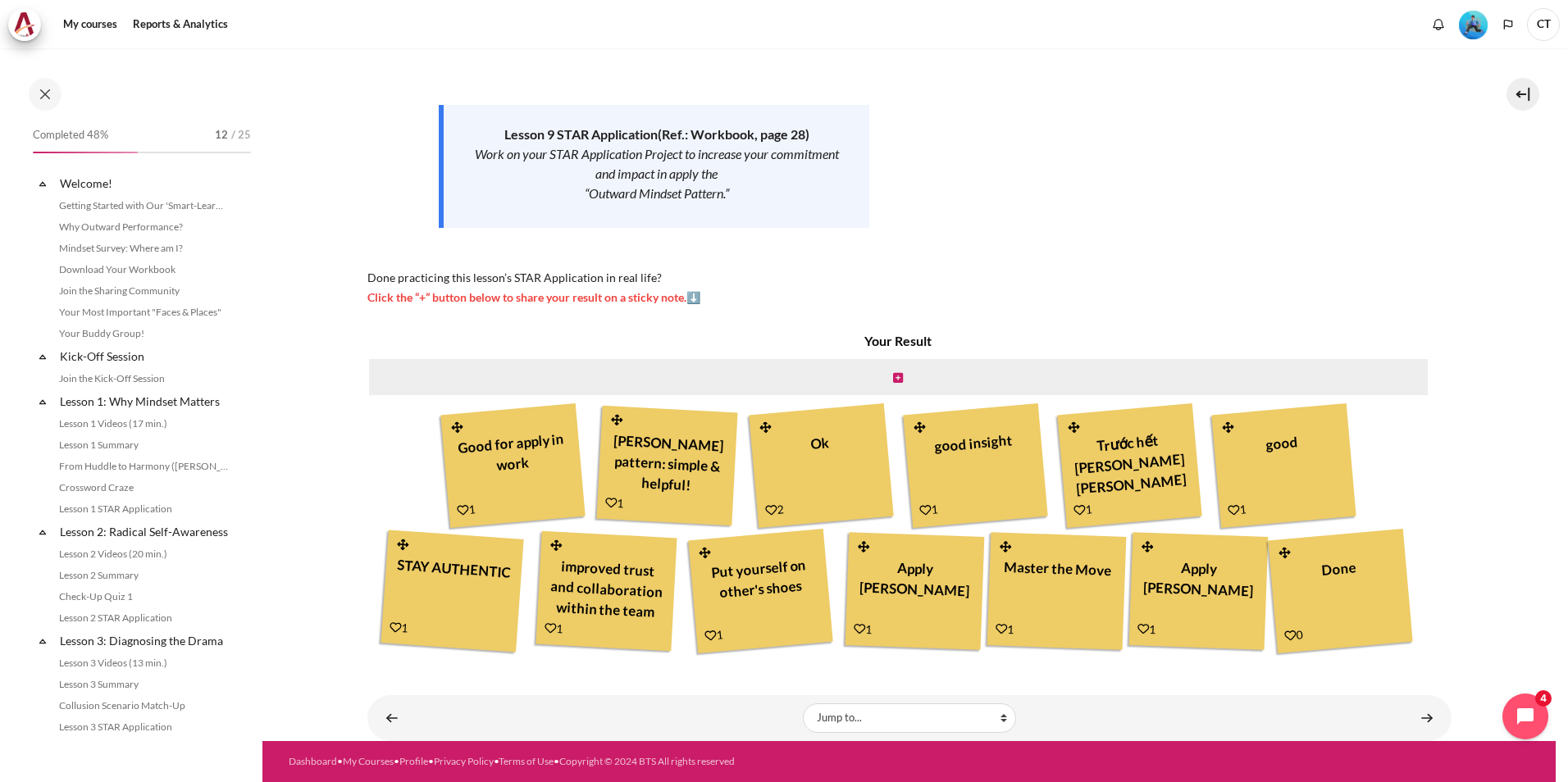
scroll to position [1235, 0]
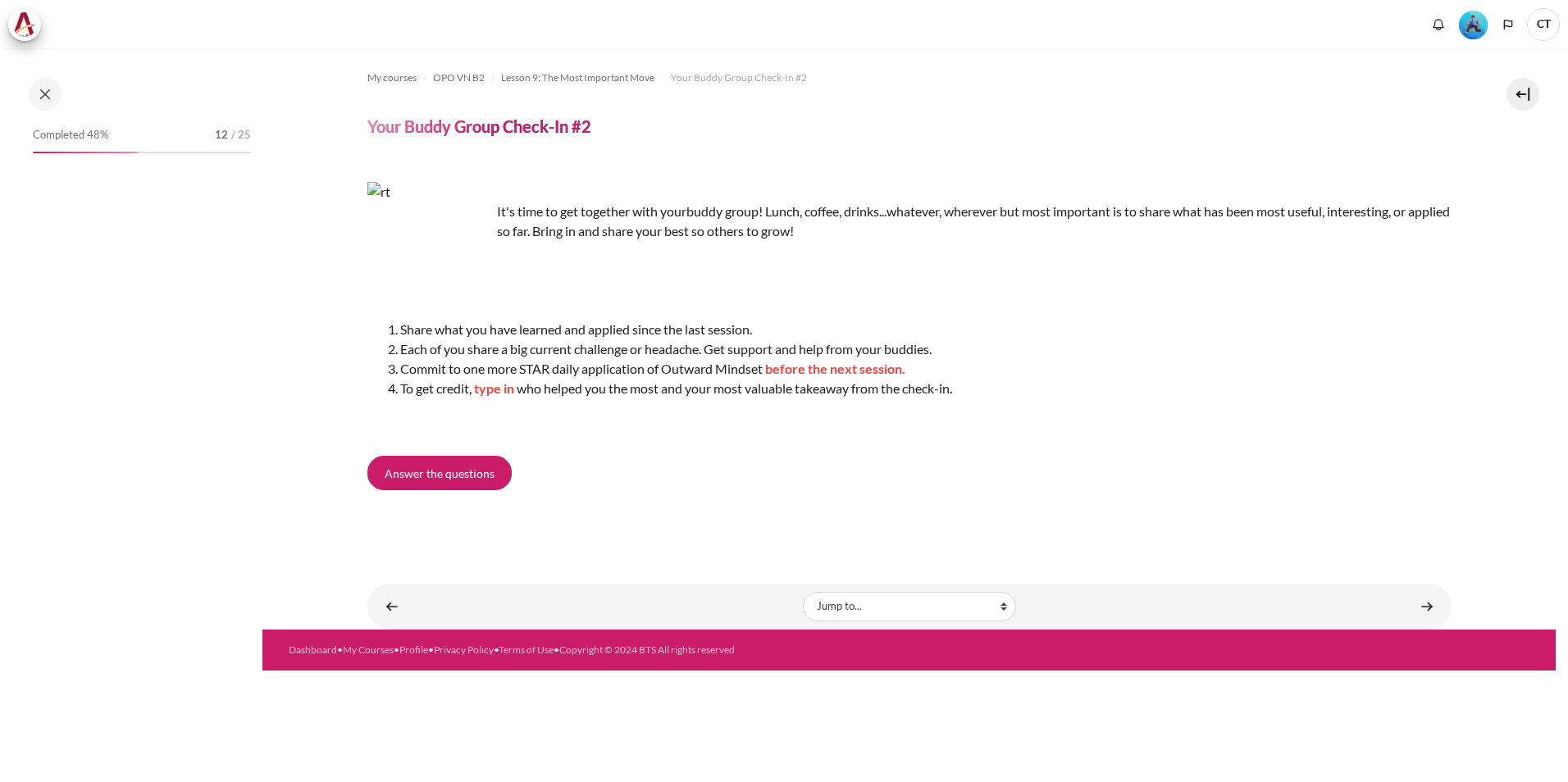
scroll to position [1257, 0]
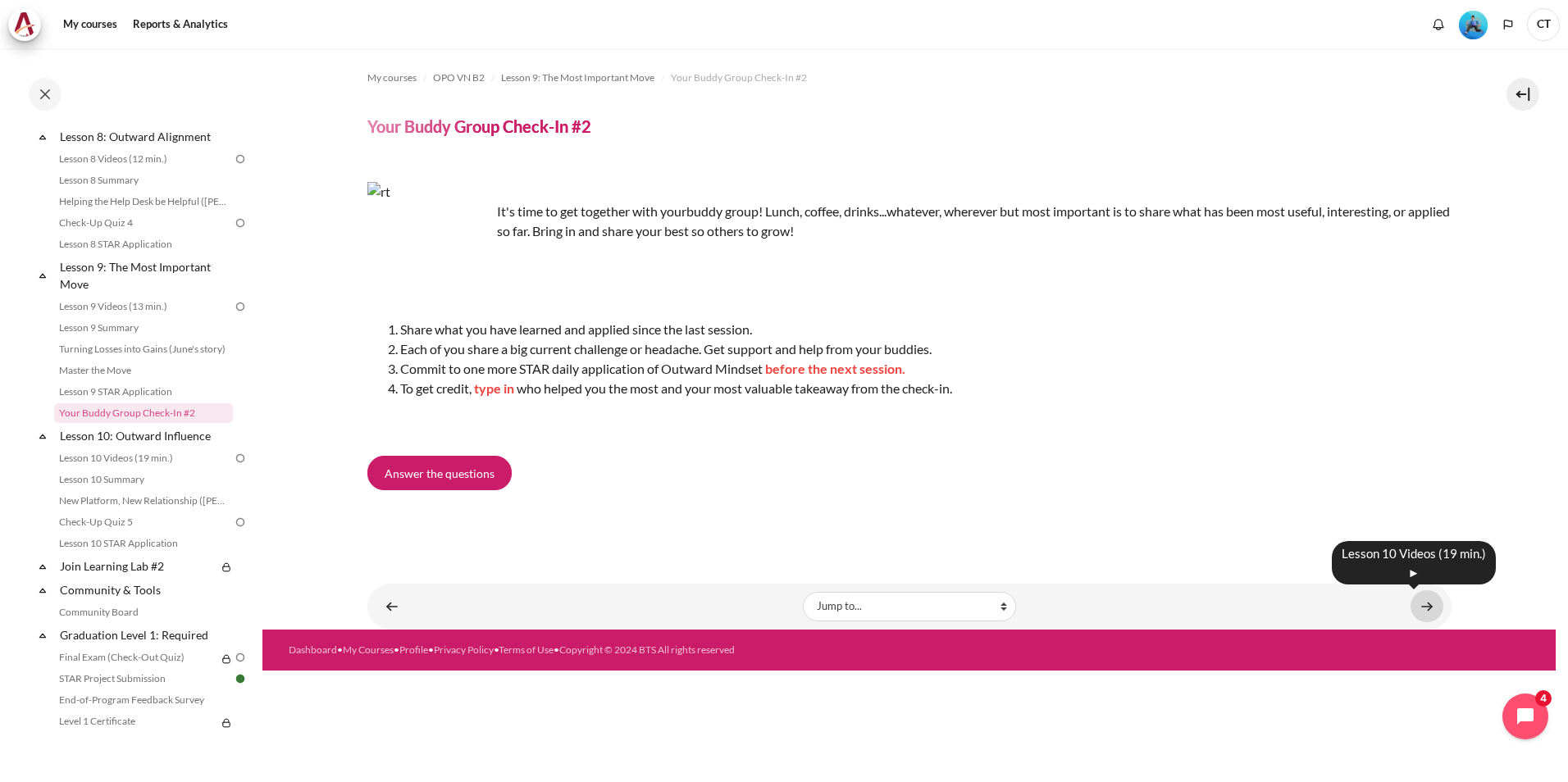
click at [1432, 606] on link "Content" at bounding box center [1426, 606] width 33 height 32
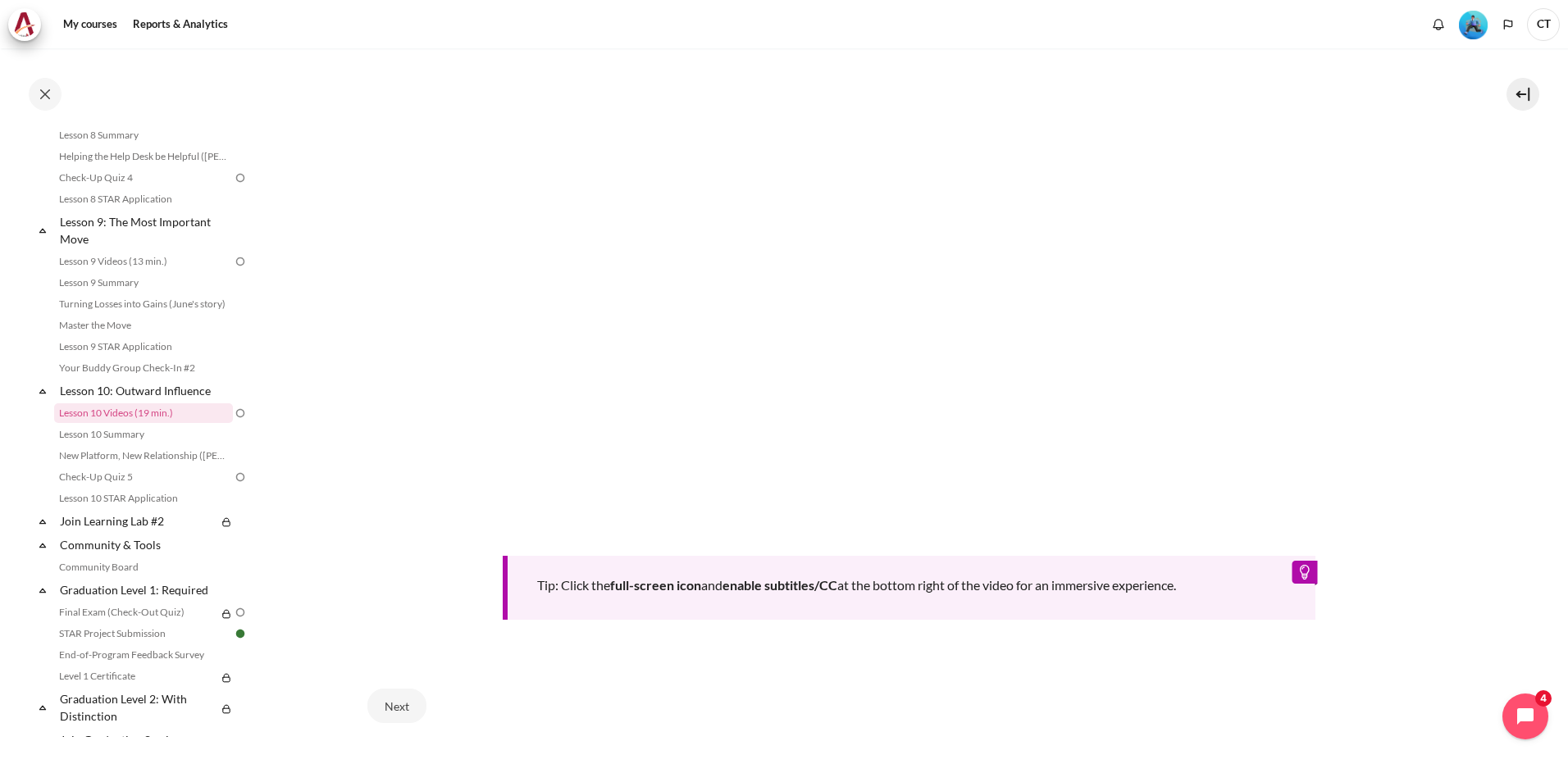
scroll to position [668, 0]
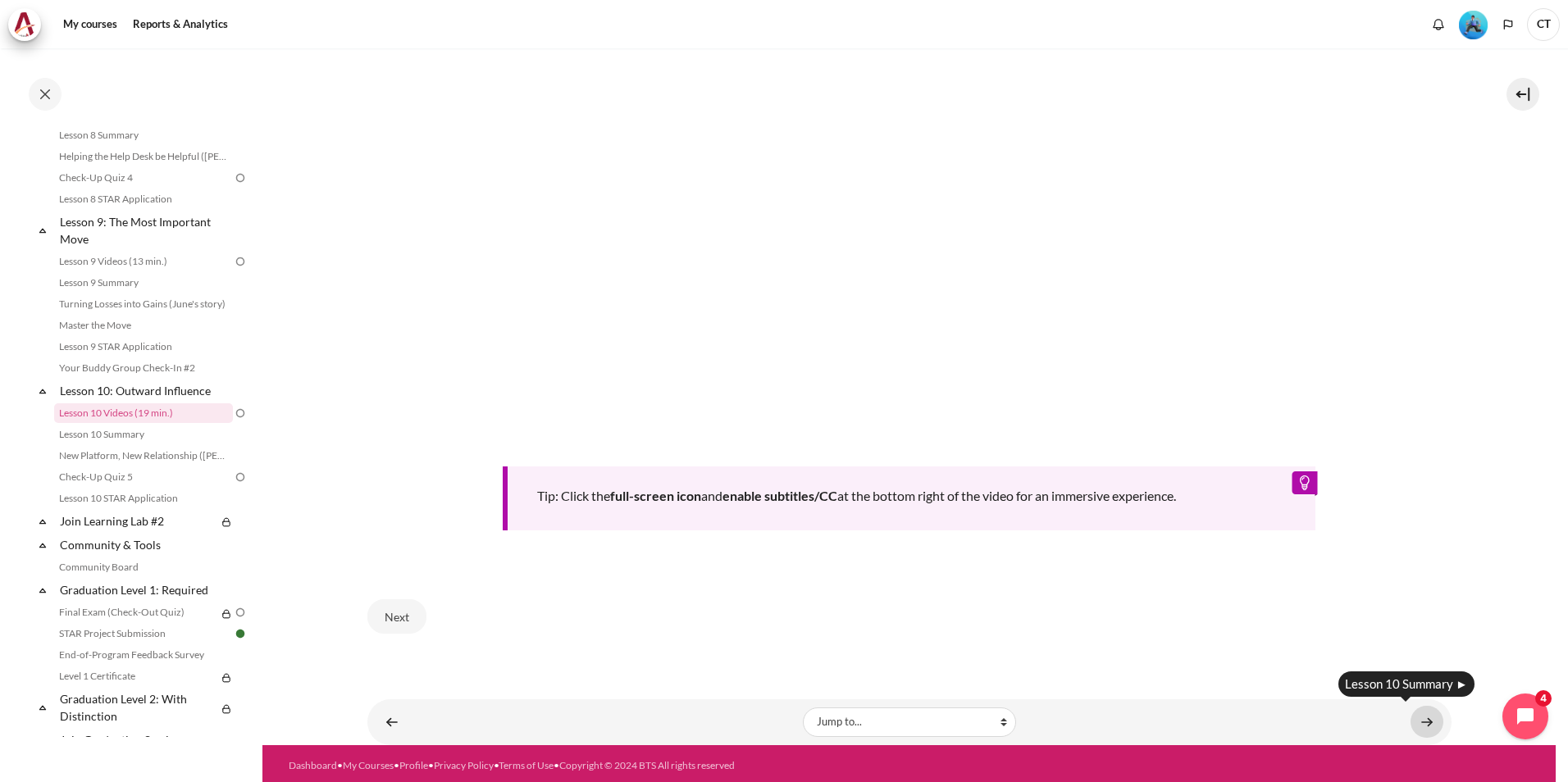
click at [1419, 722] on link "Content" at bounding box center [1426, 722] width 33 height 32
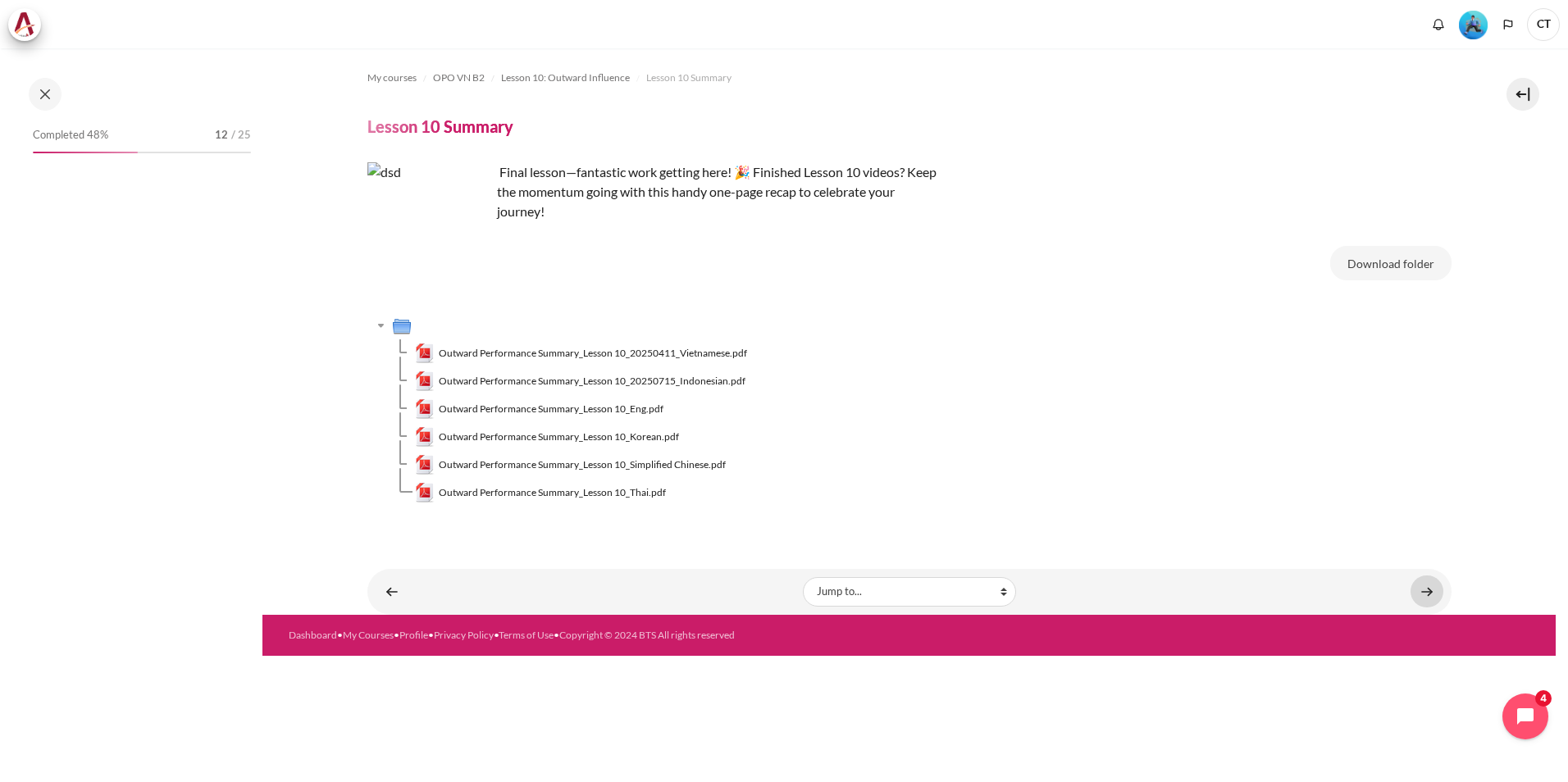
click at [1426, 595] on link "Content" at bounding box center [1426, 591] width 33 height 32
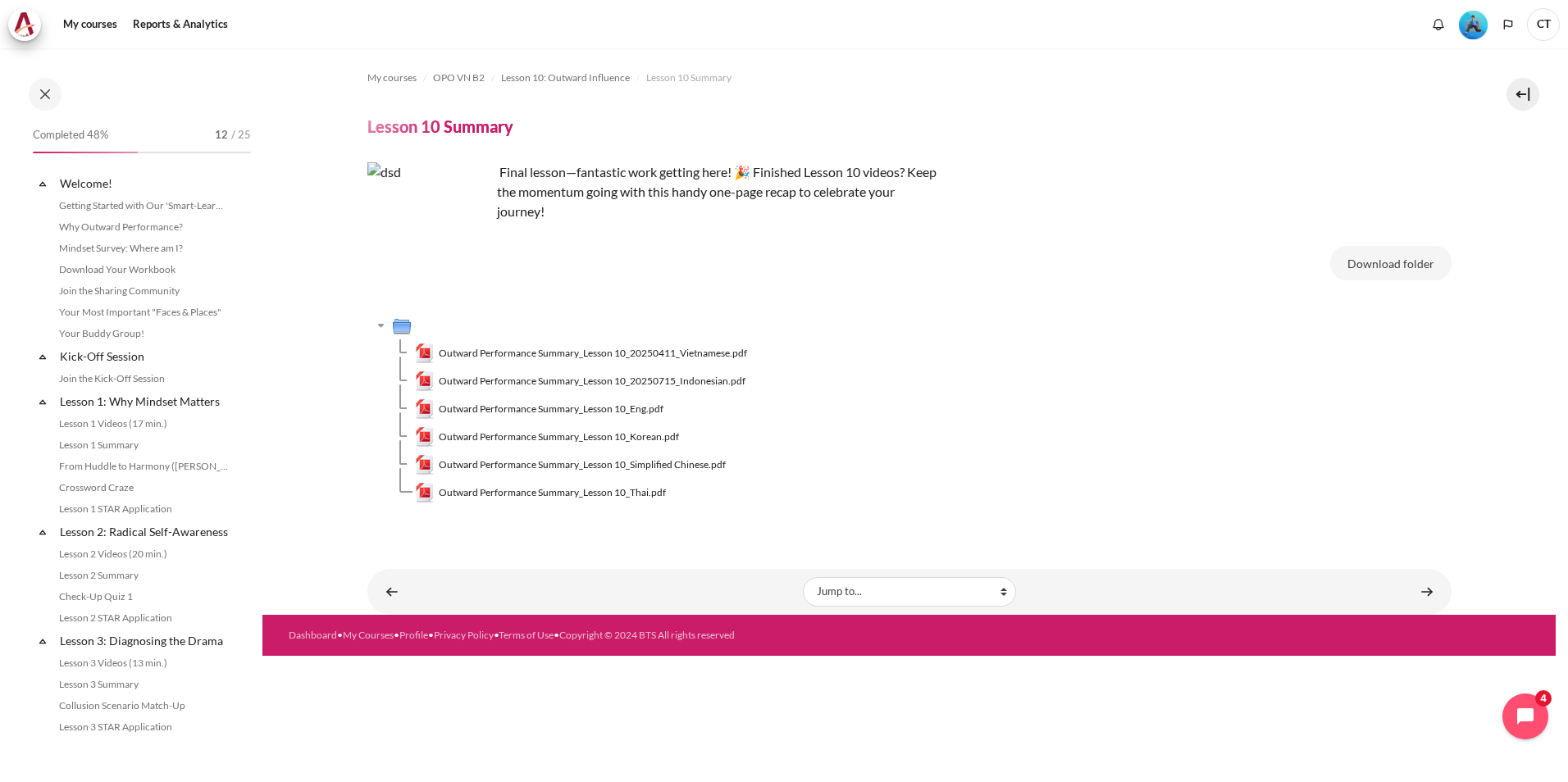
scroll to position [1323, 0]
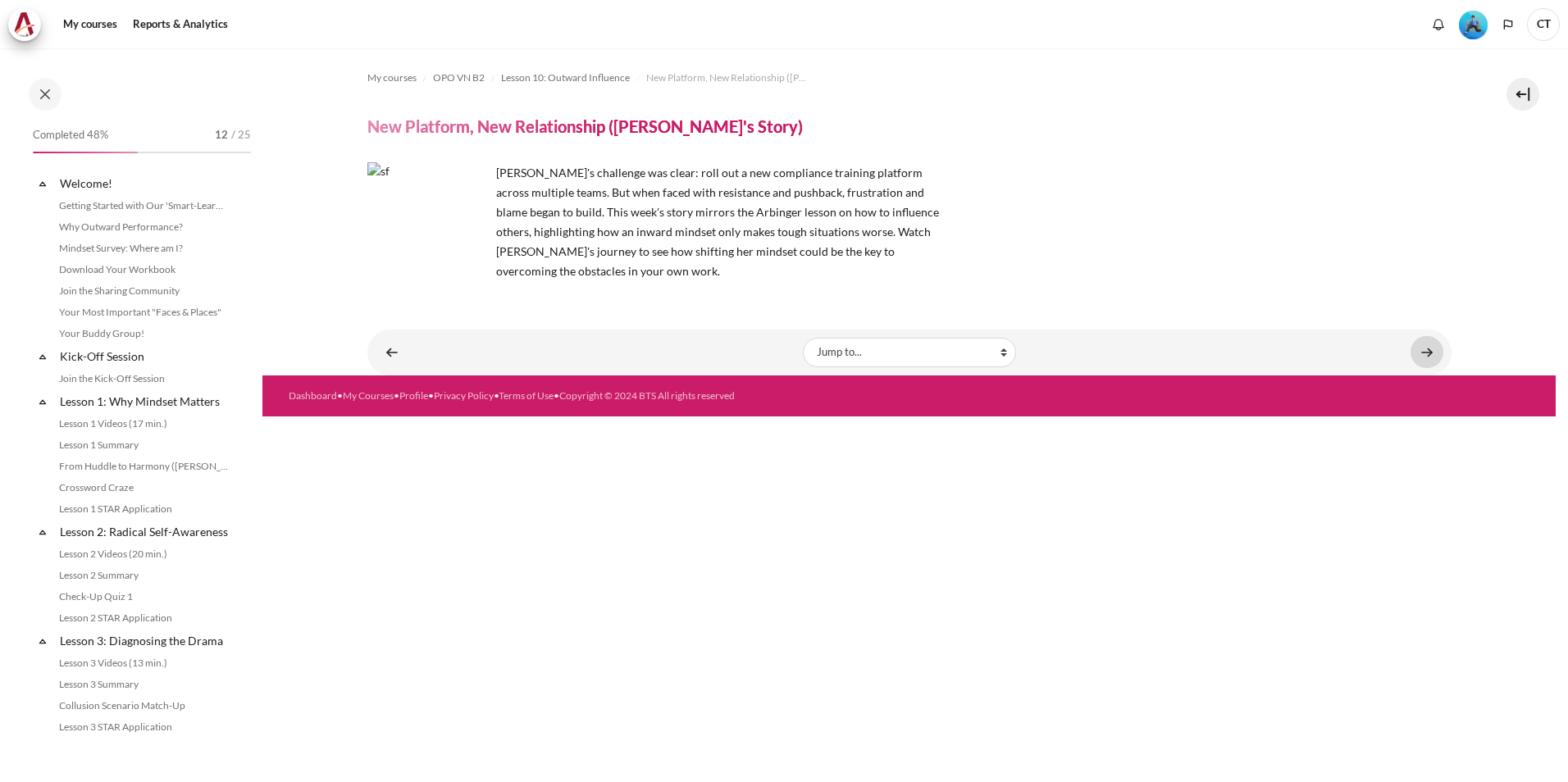
scroll to position [1345, 0]
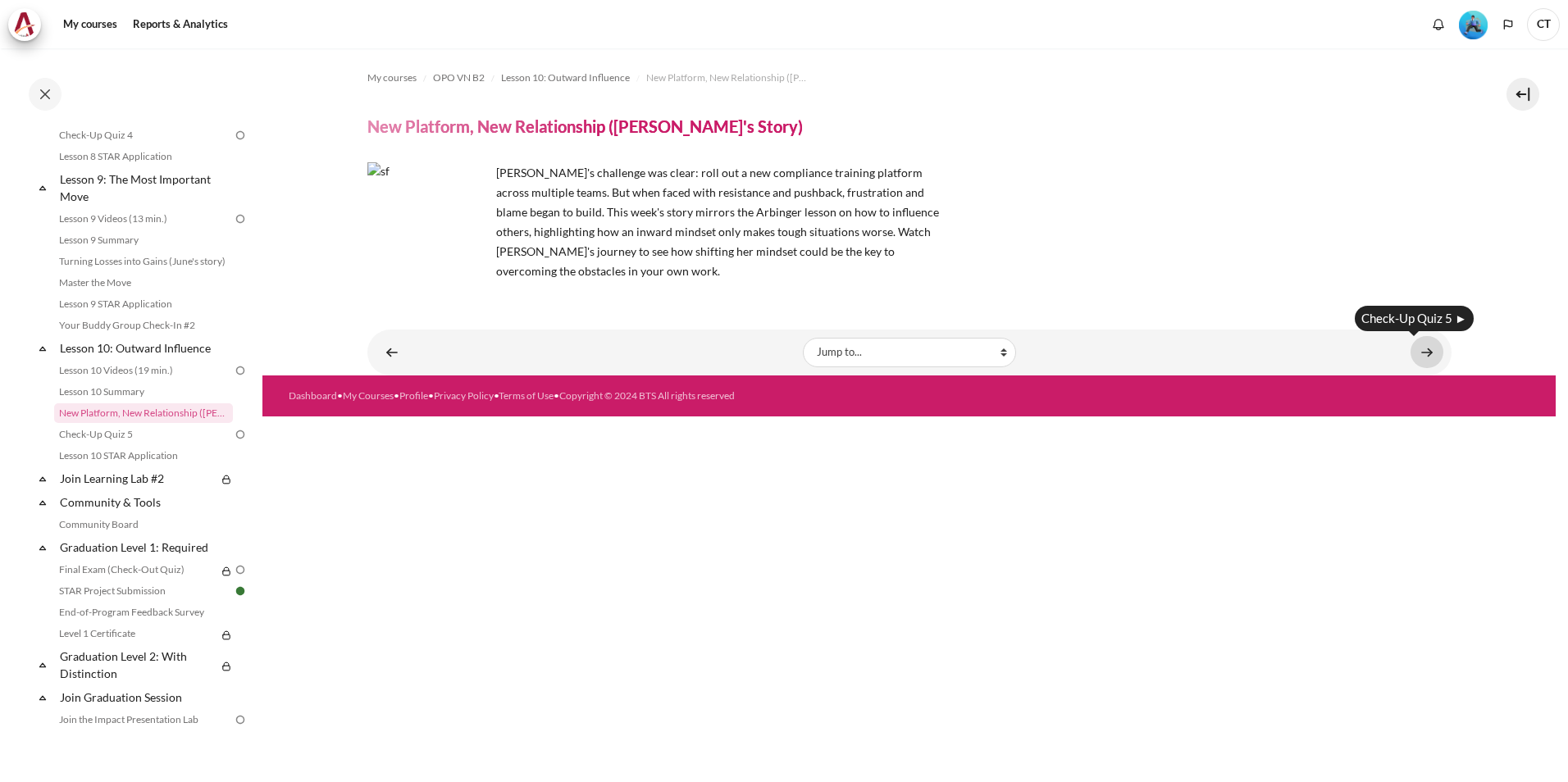
click at [1434, 357] on link "Content" at bounding box center [1426, 352] width 33 height 32
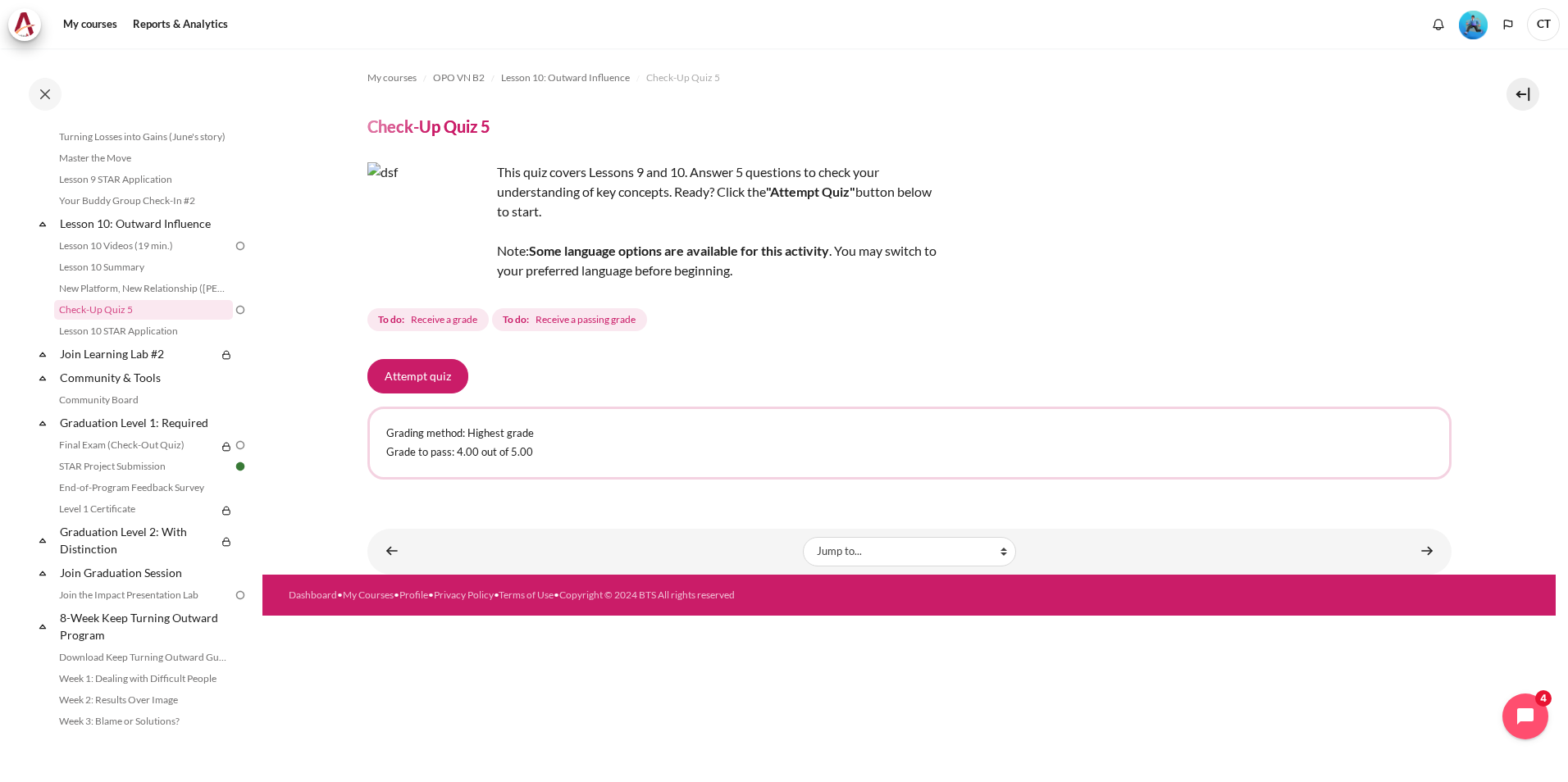
scroll to position [1632, 0]
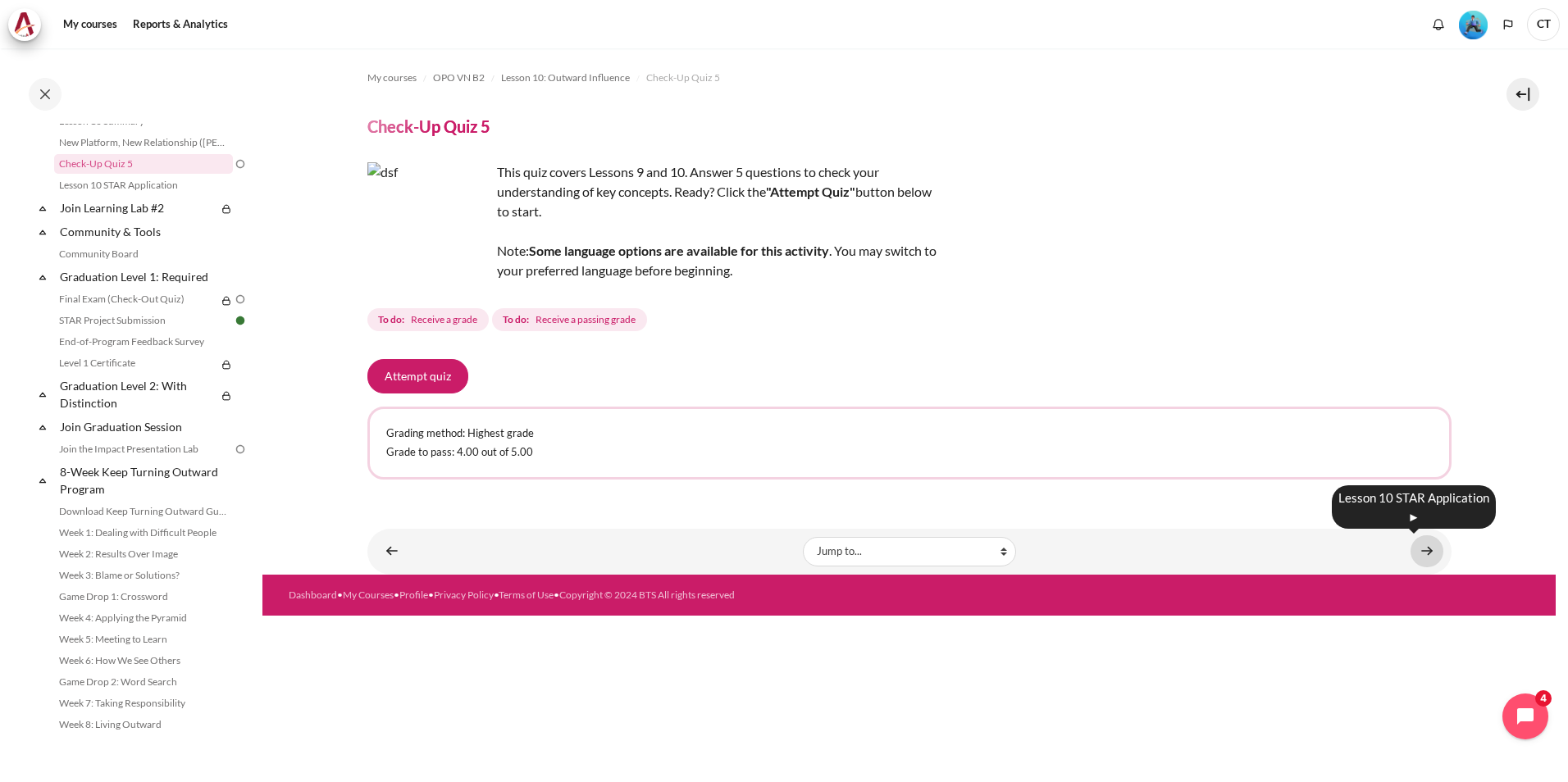
click at [1435, 554] on link "Content" at bounding box center [1426, 552] width 33 height 32
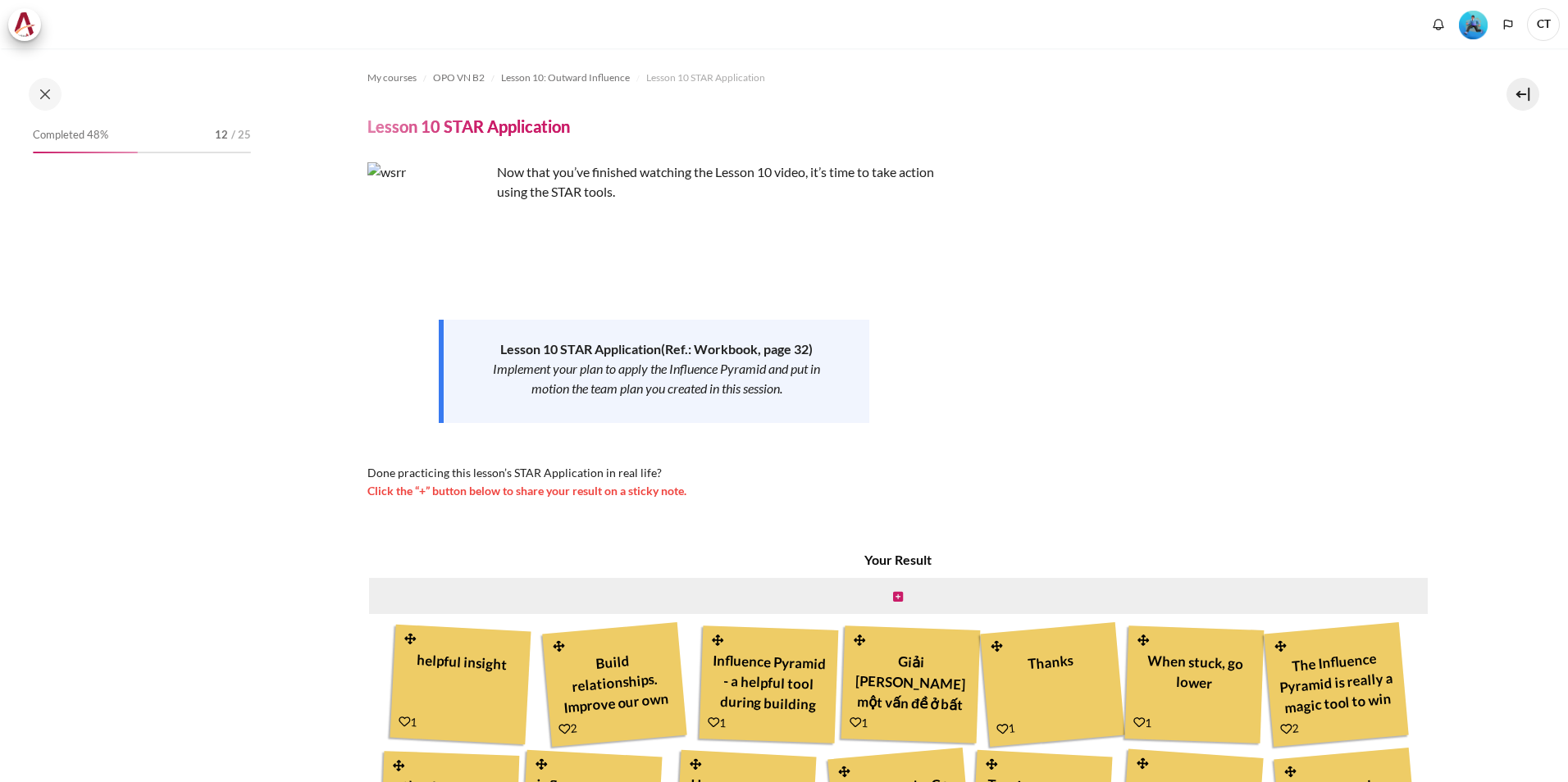
scroll to position [219, 0]
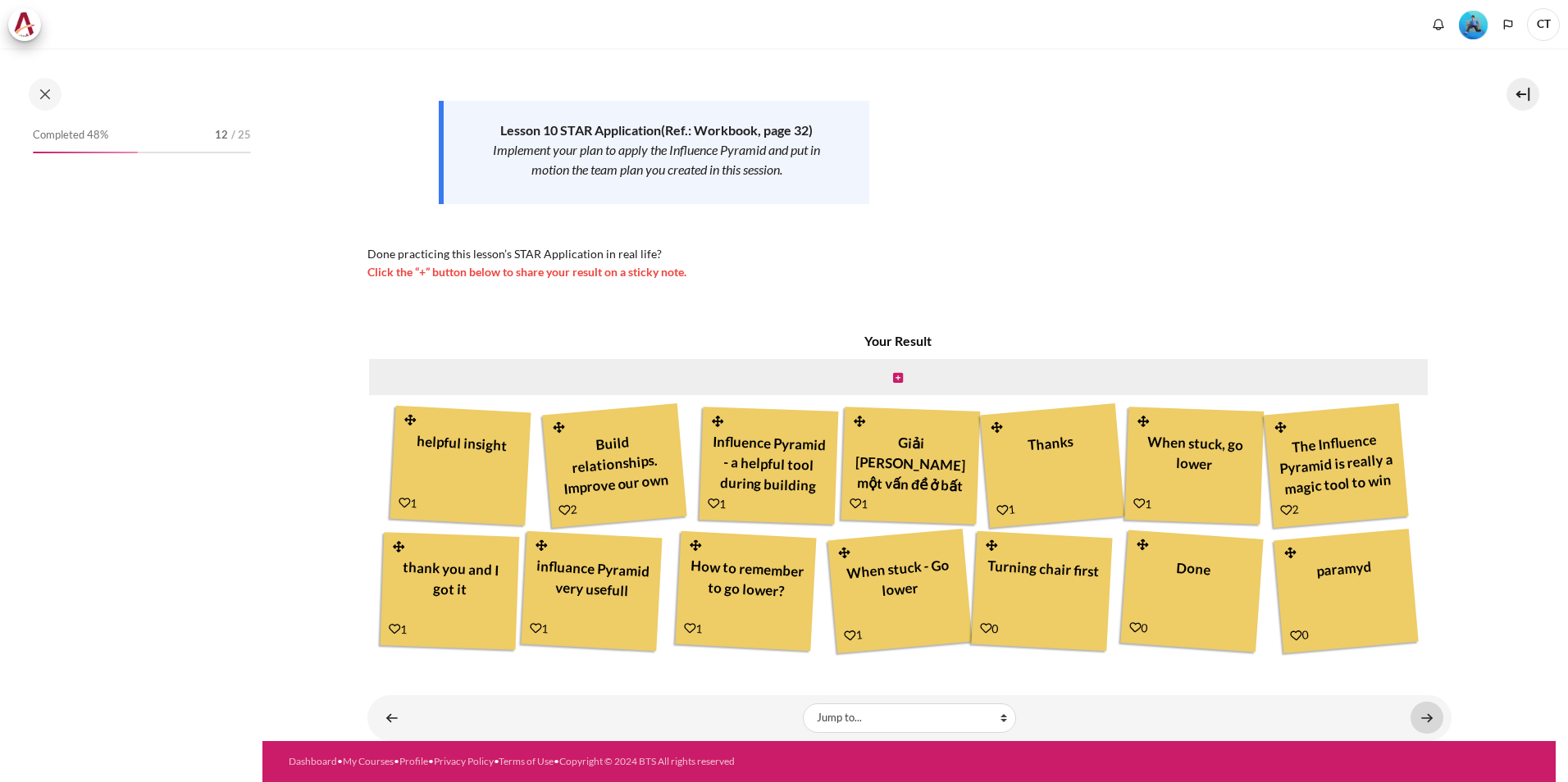
click at [1410, 717] on link "Content" at bounding box center [1426, 718] width 33 height 32
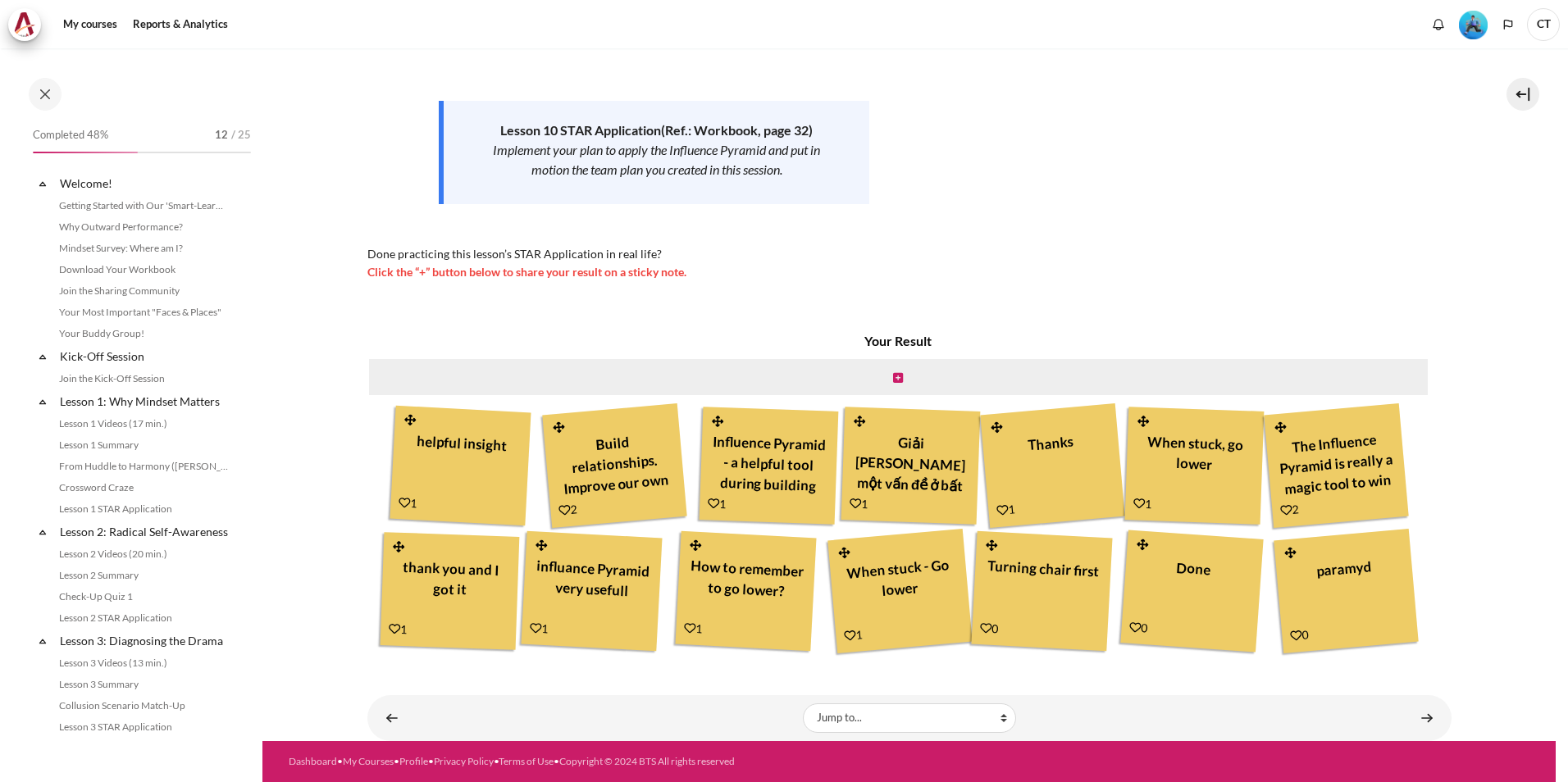
scroll to position [1388, 0]
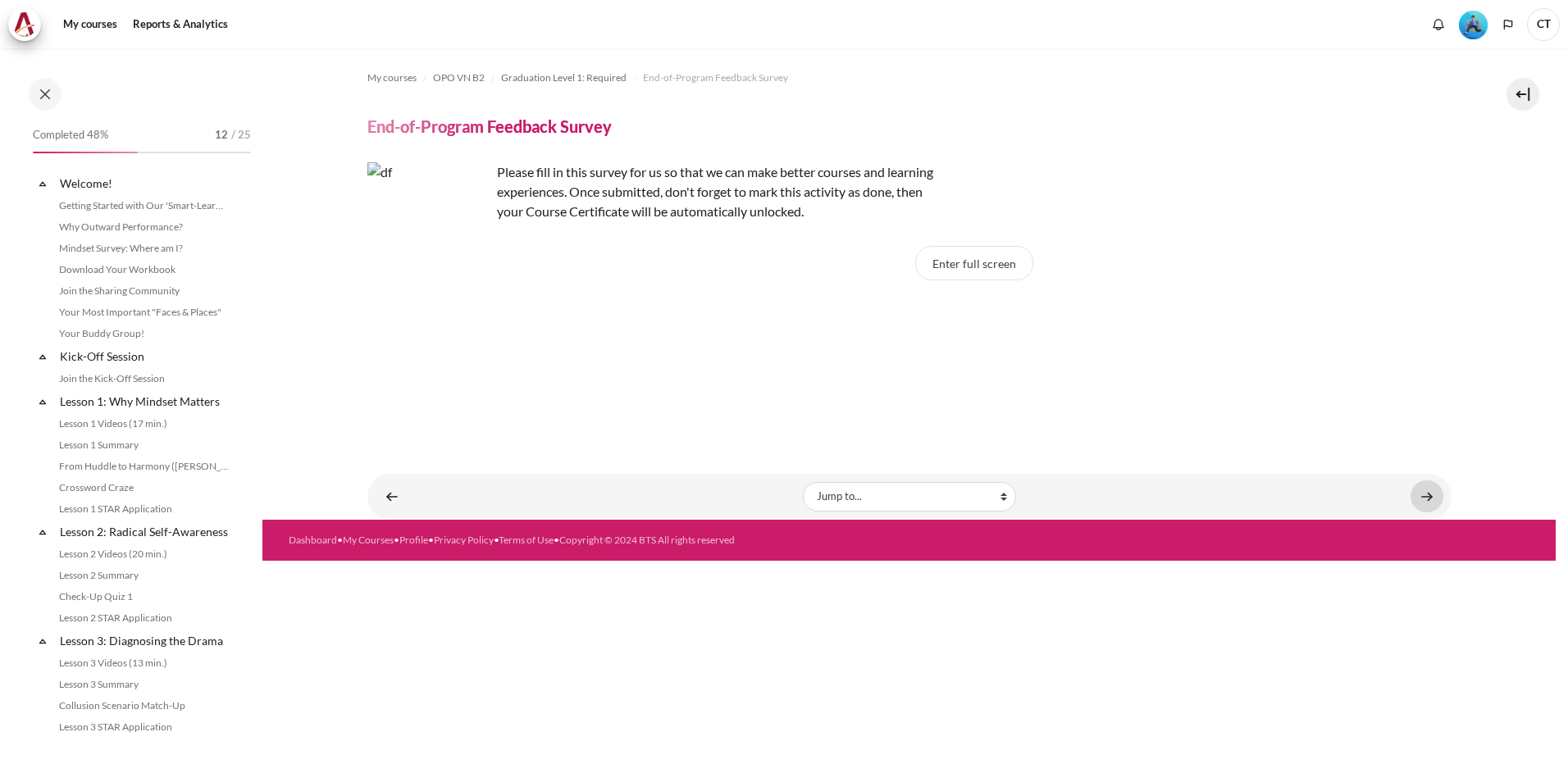
click at [1418, 503] on link "Content" at bounding box center [1426, 496] width 33 height 32
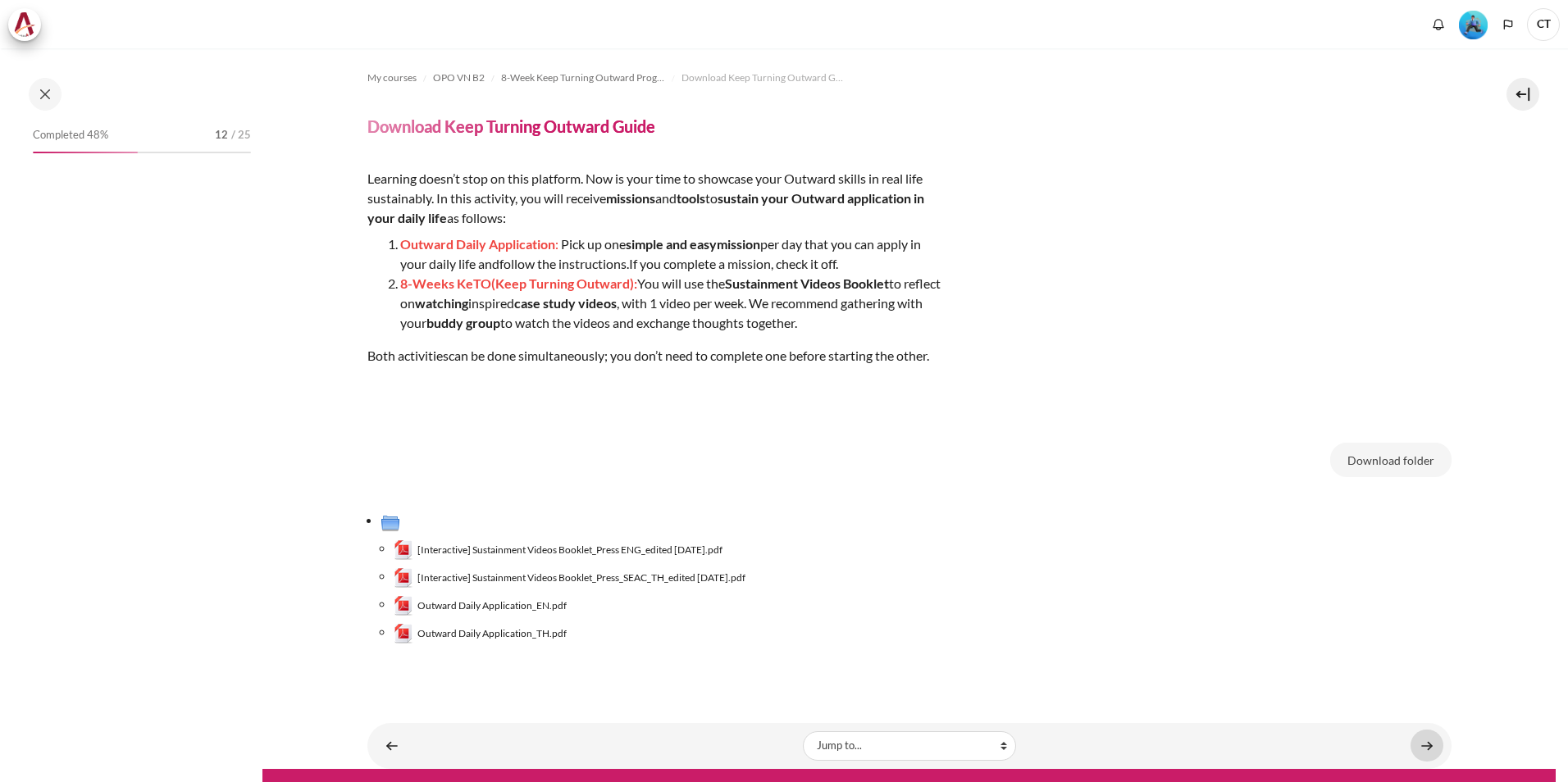
scroll to position [1632, 0]
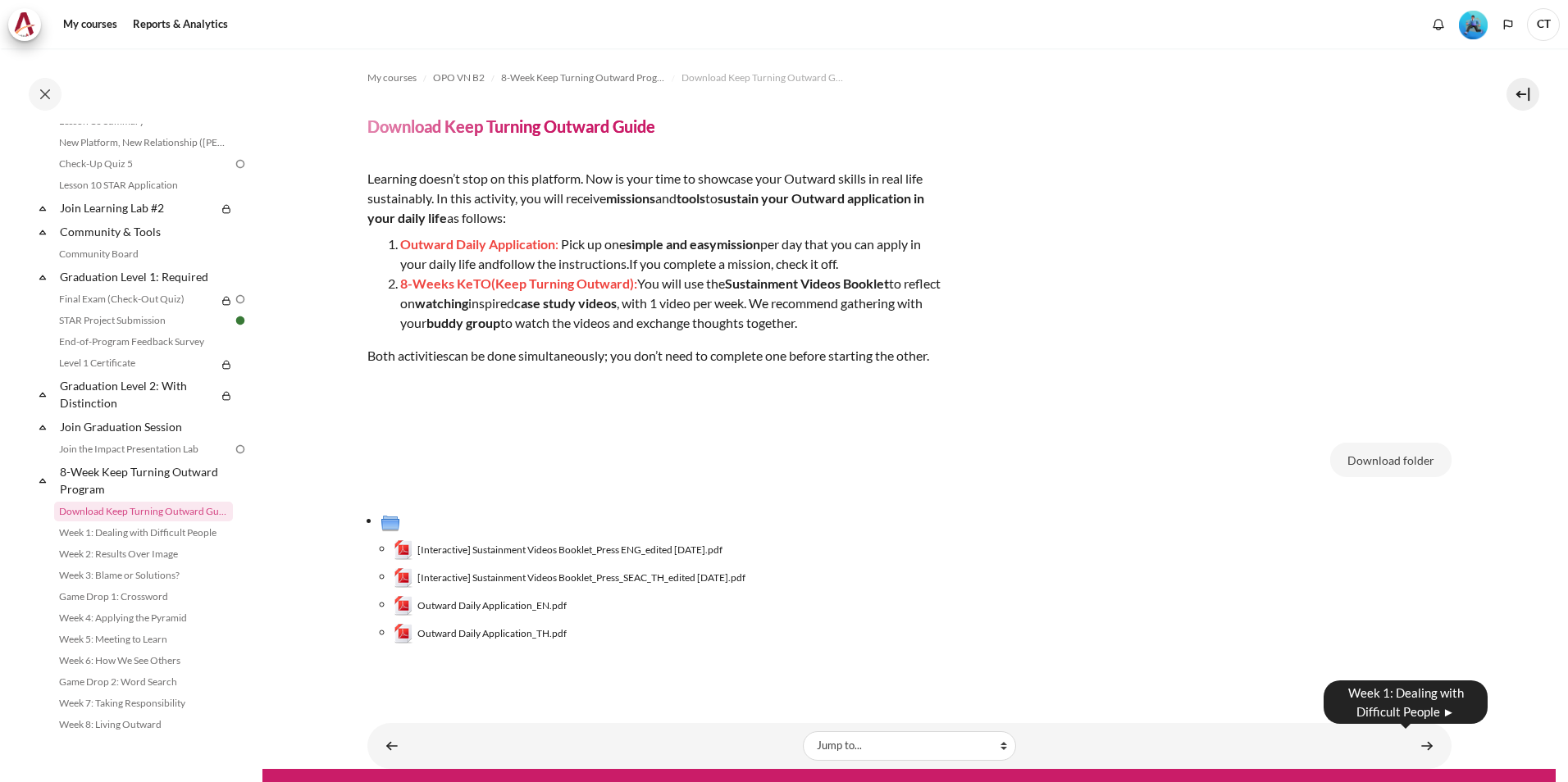
click at [1423, 749] on div "Jump to... Jump to... Getting Started with Our 'Smart-Learning' Platform Why Ou…" at bounding box center [909, 745] width 1084 height 46
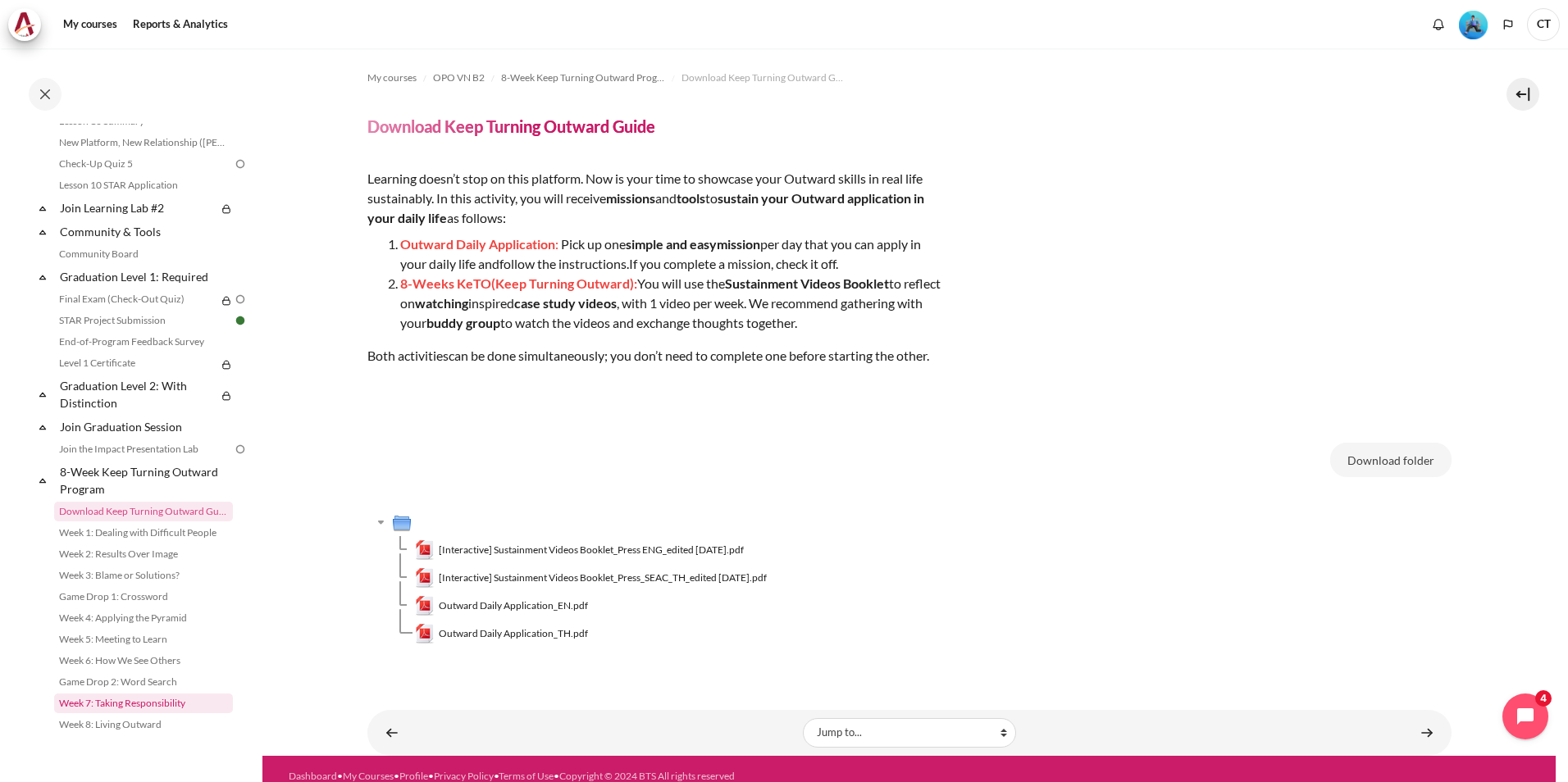
click at [157, 700] on link "Week 7: Taking Responsibility" at bounding box center [143, 703] width 179 height 20
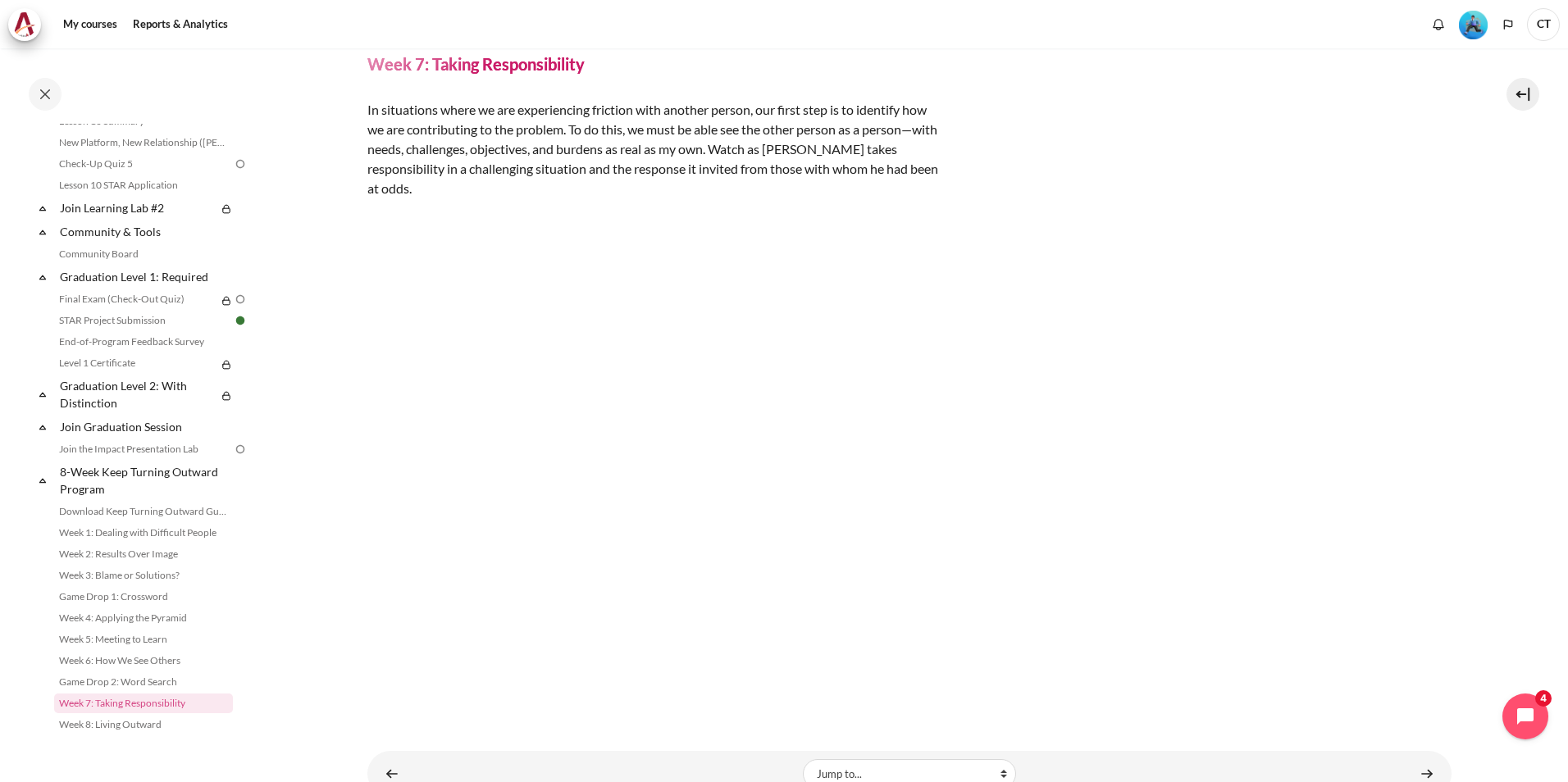
scroll to position [115, 0]
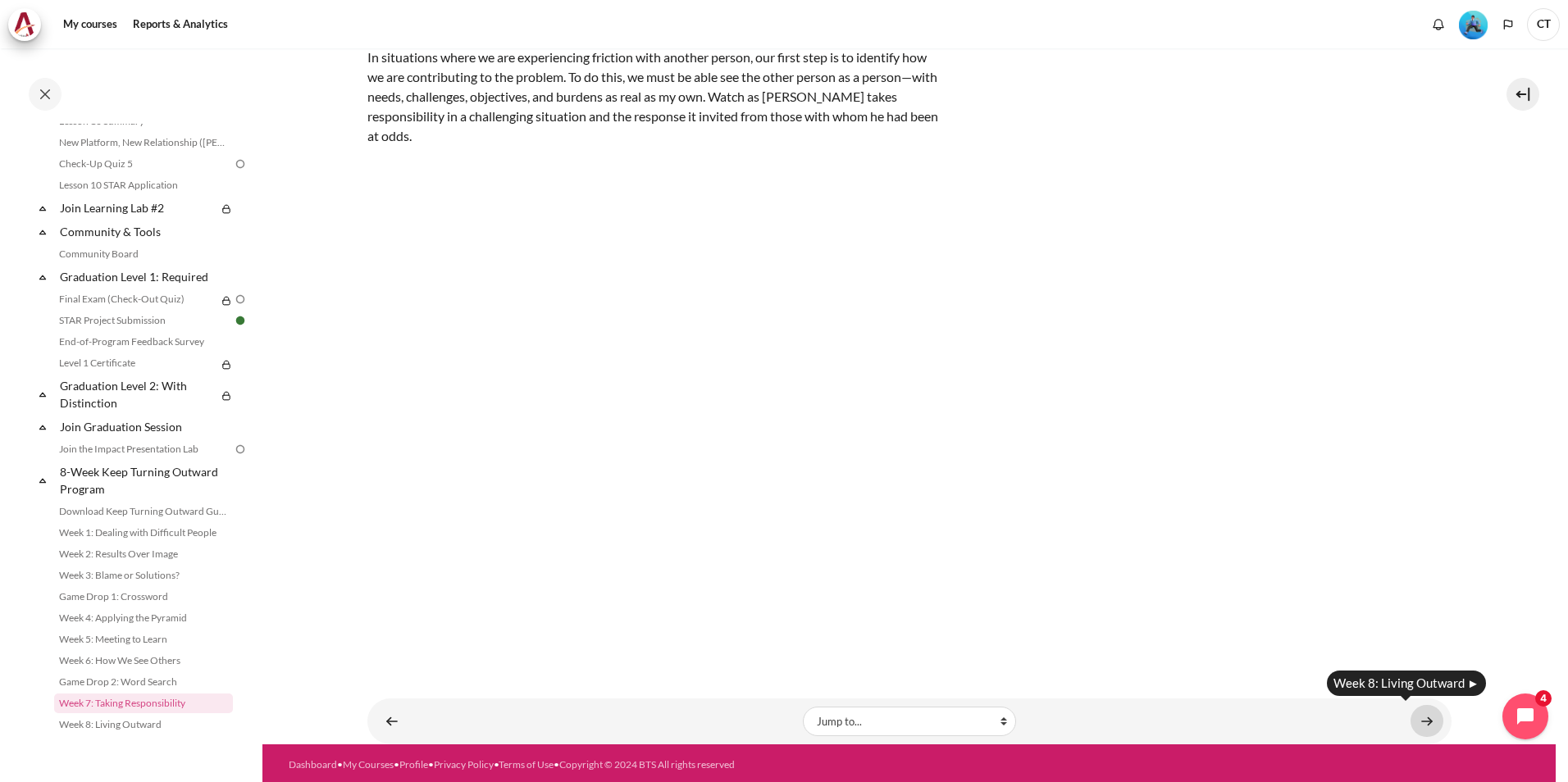
click at [1416, 712] on link "Content" at bounding box center [1426, 721] width 33 height 32
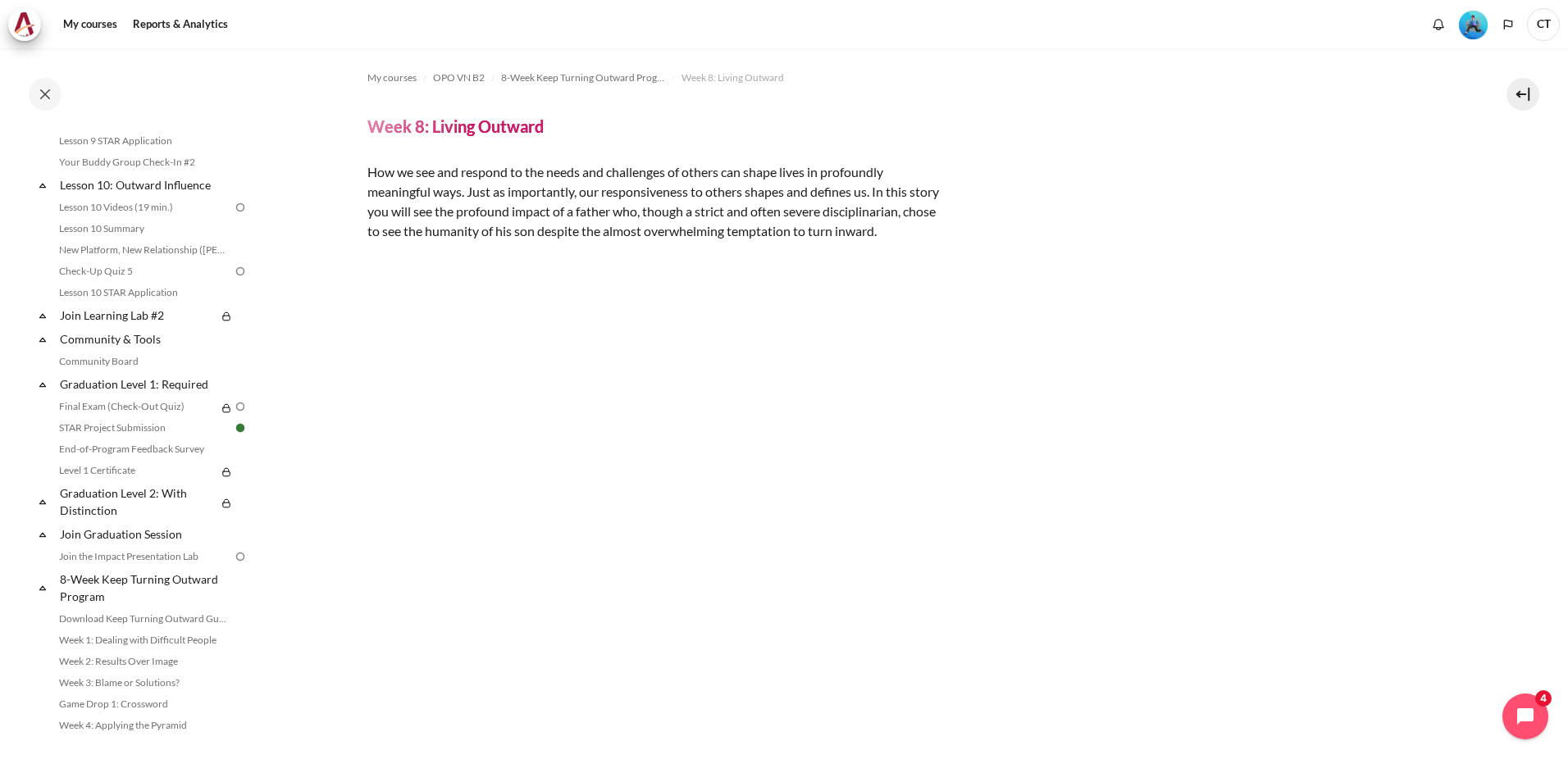
scroll to position [1468, 0]
